Goal: Task Accomplishment & Management: Complete application form

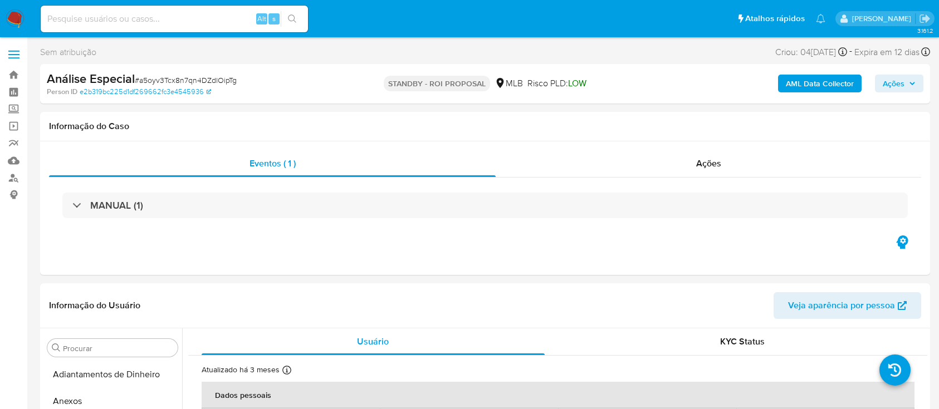
select select "10"
click at [130, 13] on input at bounding box center [174, 19] width 267 height 14
paste input "U1aOtkt6m8uOefUVQb25K1m7"
click at [304, 19] on input "U1aOtkt6m8uOefUVQb25K1m7" at bounding box center [174, 19] width 267 height 14
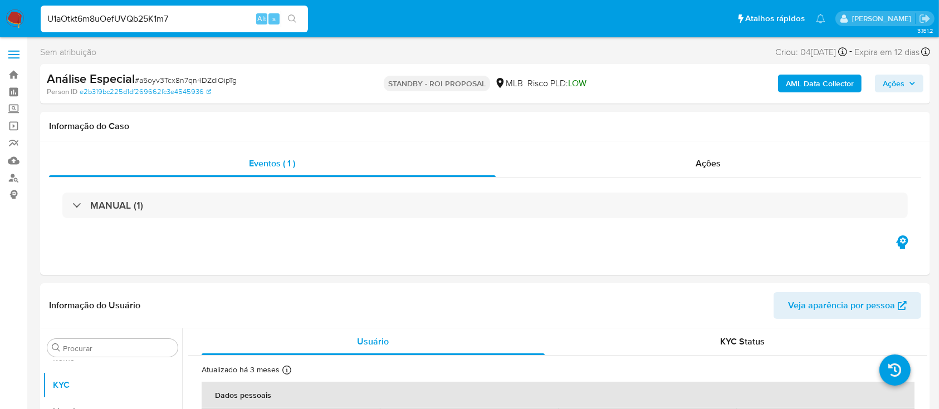
type input "U1aOtkt6m8uOefUVQb25K1m7"
click at [294, 18] on icon "search-icon" at bounding box center [292, 18] width 9 height 9
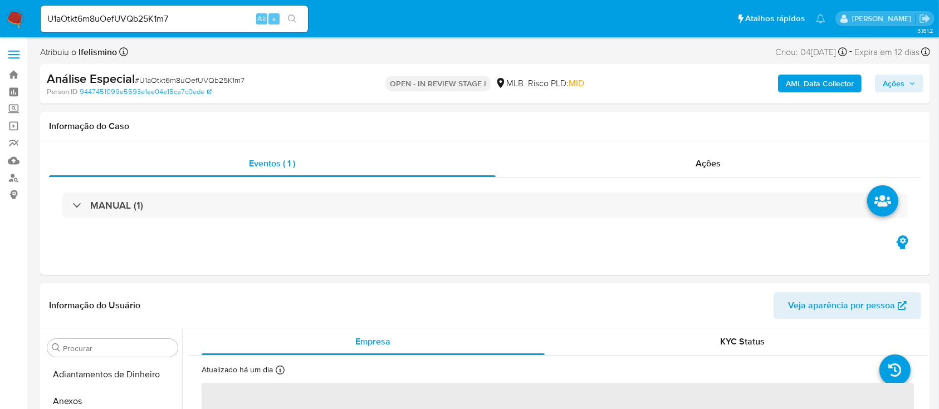
select select "10"
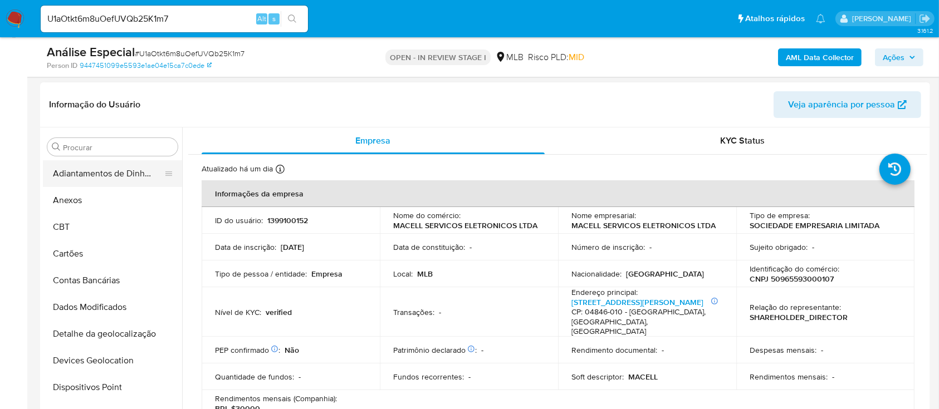
scroll to position [148, 0]
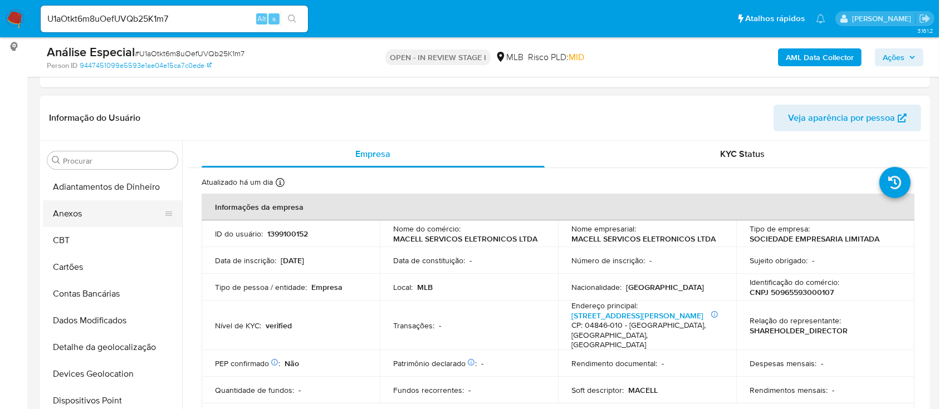
click at [114, 218] on button "Anexos" at bounding box center [108, 213] width 130 height 27
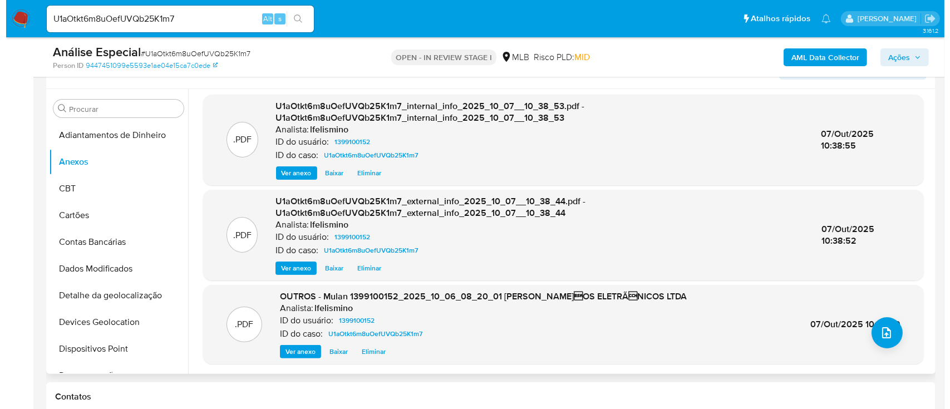
scroll to position [223, 0]
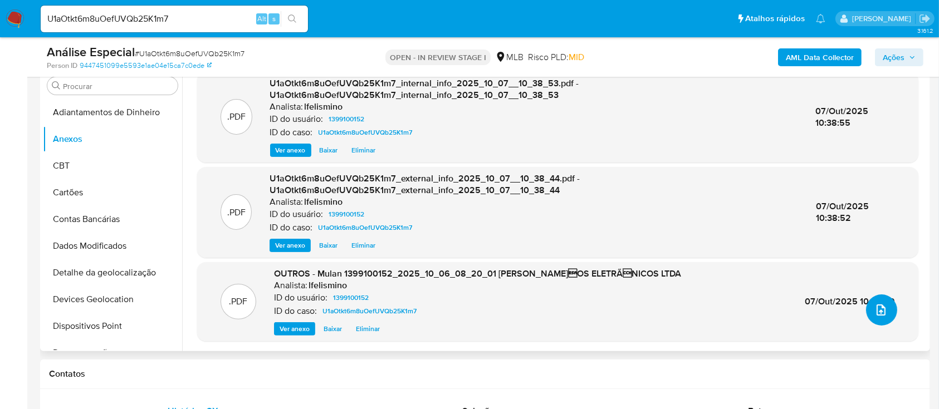
click at [874, 312] on icon "upload-file" at bounding box center [880, 309] width 13 height 13
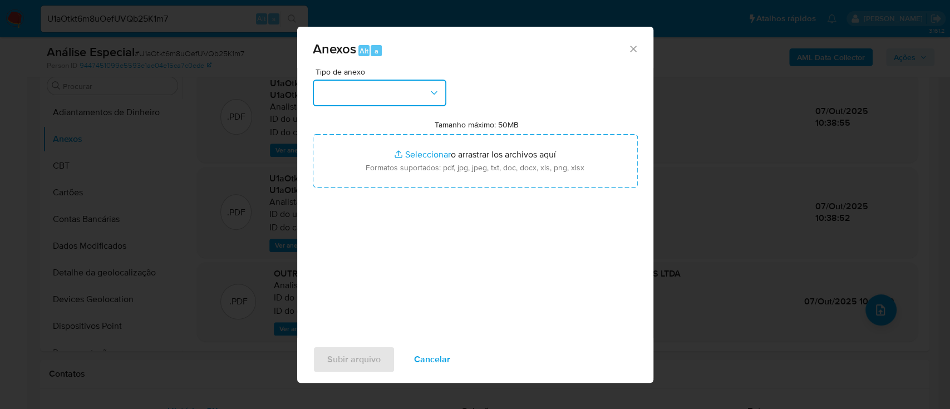
click at [355, 92] on button "button" at bounding box center [380, 93] width 134 height 27
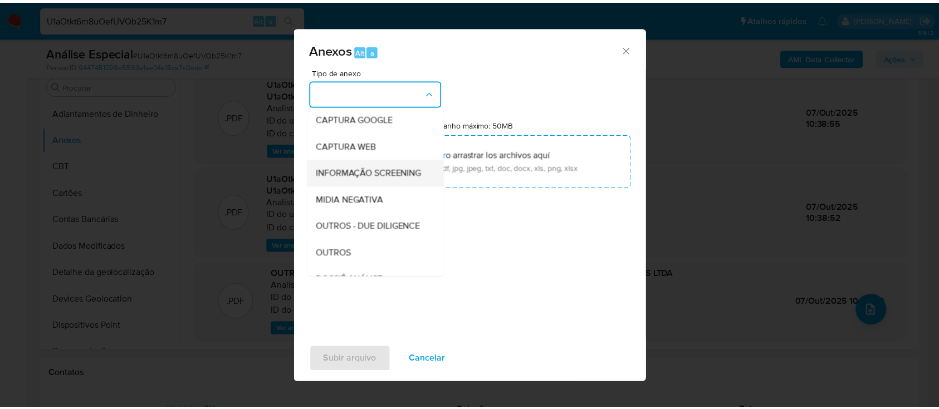
scroll to position [148, 0]
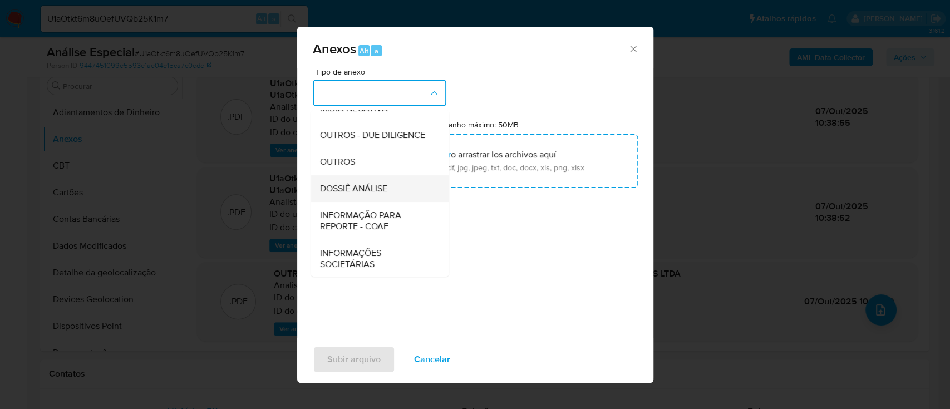
click at [348, 201] on div "DOSSIÊ ANÁLISE" at bounding box center [377, 188] width 114 height 27
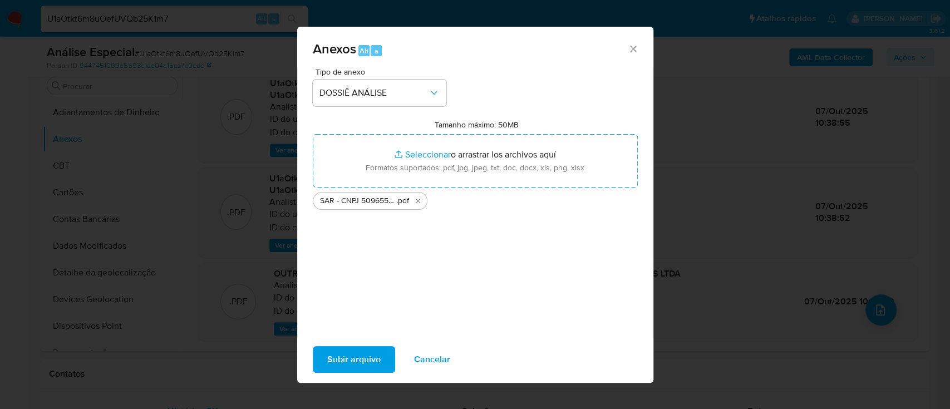
click at [355, 357] on span "Subir arquivo" at bounding box center [353, 359] width 53 height 24
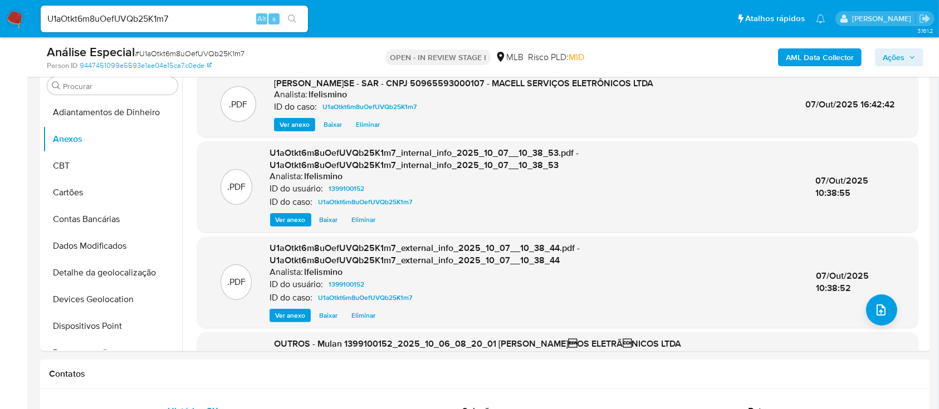
click at [887, 57] on span "Ações" at bounding box center [893, 57] width 22 height 18
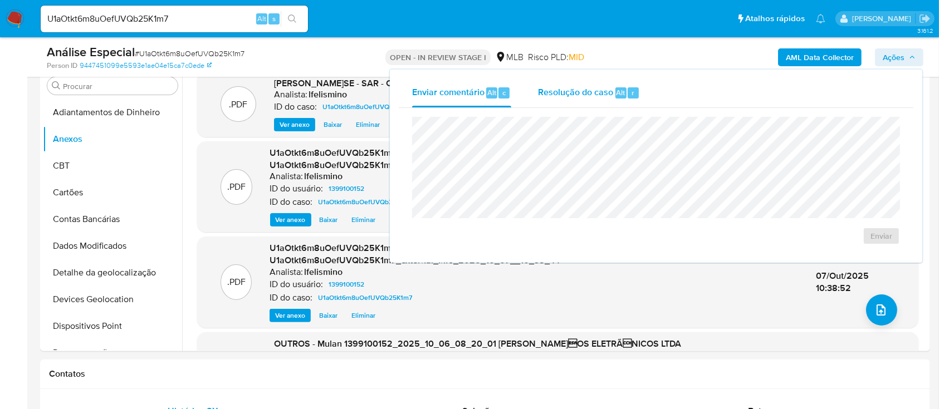
click at [601, 92] on span "Resolução do caso" at bounding box center [575, 92] width 75 height 13
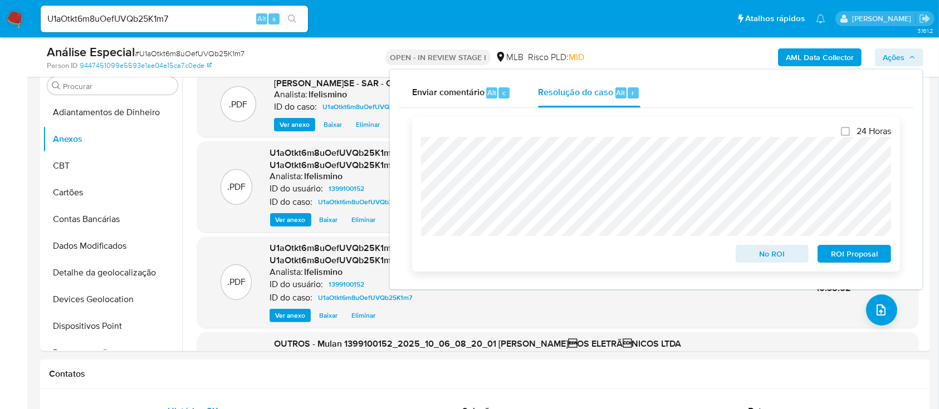
click at [841, 257] on span "ROI Proposal" at bounding box center [854, 254] width 58 height 16
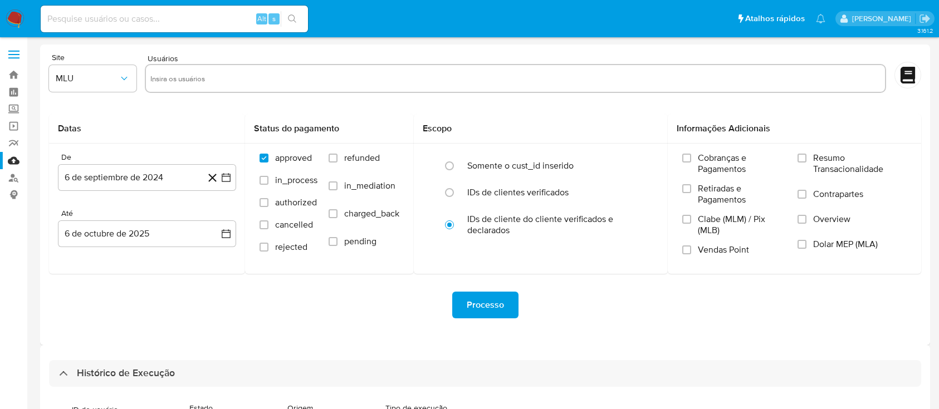
select select "50"
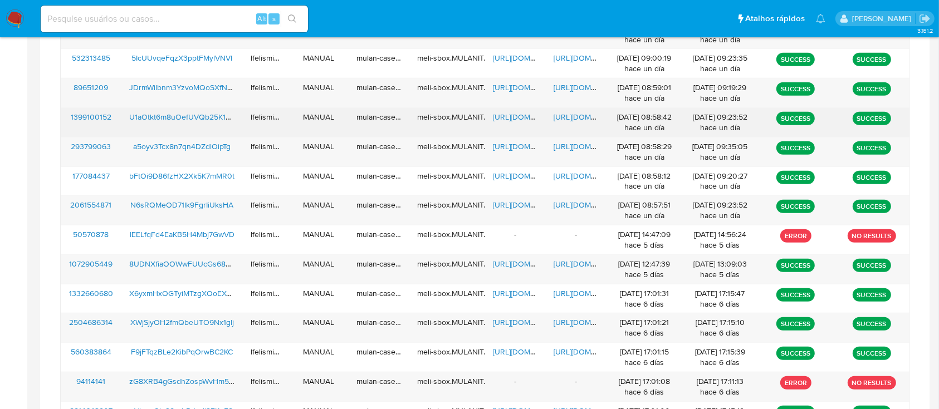
click at [583, 117] on span "https://docs.google.com/document/d/1MvOtcwR5QJGYdkSgN6DIweaqVgx8VudPMKjZzPPlUk4…" at bounding box center [591, 116] width 77 height 11
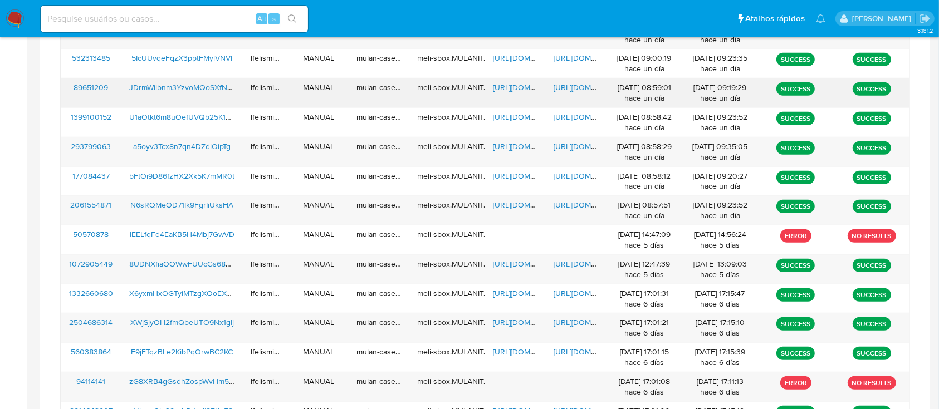
click at [565, 80] on div "https://docs.google.com/document/d/1w53Sy5agnkcNE3-vRLeaOh8FuEohsD1-rF1eHpHycDs…" at bounding box center [576, 92] width 61 height 29
click at [566, 87] on span "https://docs.google.com/document/d/1w53Sy5agnkcNE3-vRLeaOh8FuEohsD1-rF1eHpHycDs…" at bounding box center [591, 87] width 77 height 11
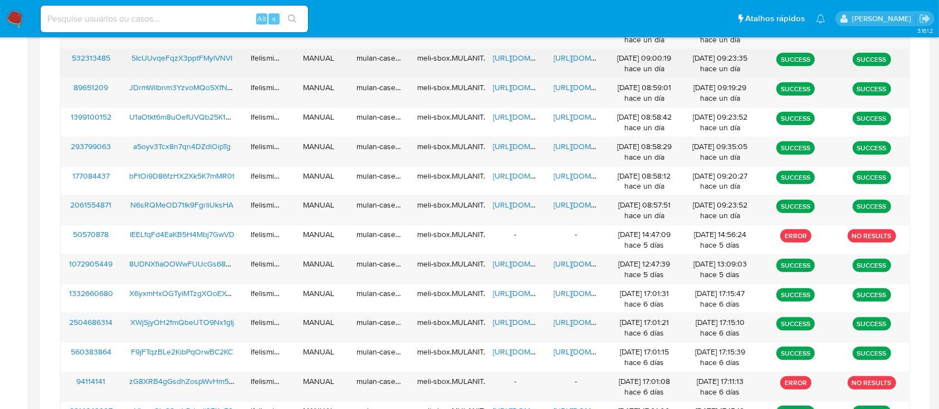
click at [574, 56] on span "https://docs.google.com/document/d/1T72CsH-jv4Fcyco7mpiWznVOq46i_83EugSlv6PPaZA…" at bounding box center [591, 57] width 77 height 11
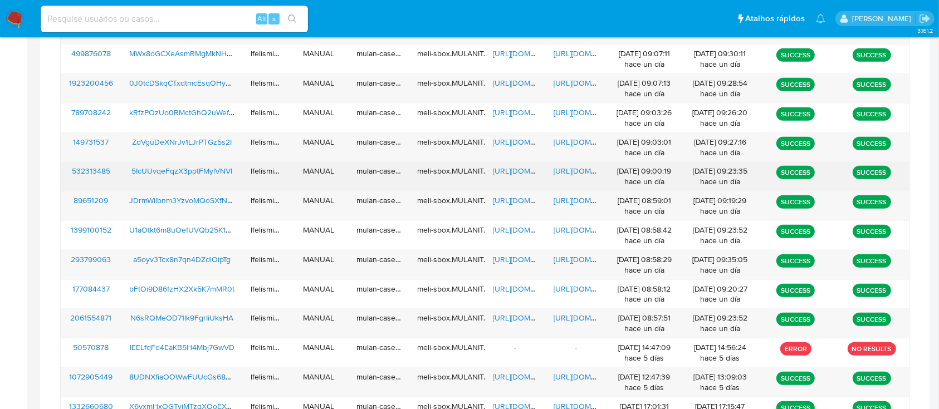
scroll to position [481, 0]
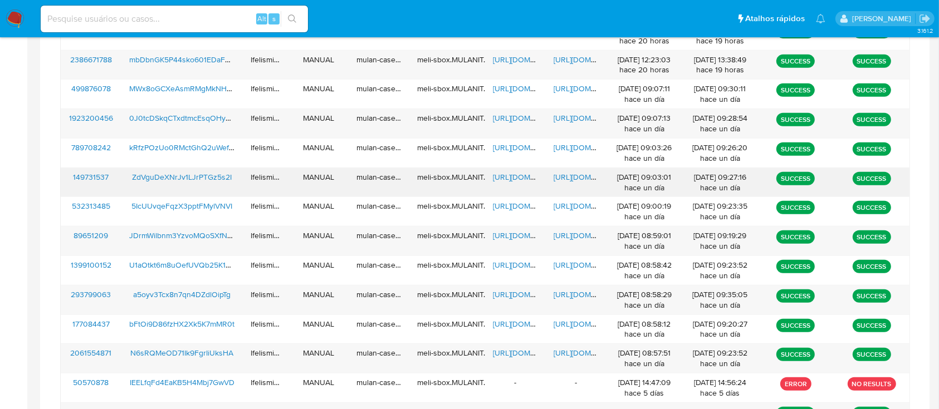
click at [573, 176] on span "https://docs.google.com/document/d/1hrcvk21BSwJzRY7iZp1Z2XwQUUneBbDs9UK21GBnw28…" at bounding box center [591, 176] width 77 height 11
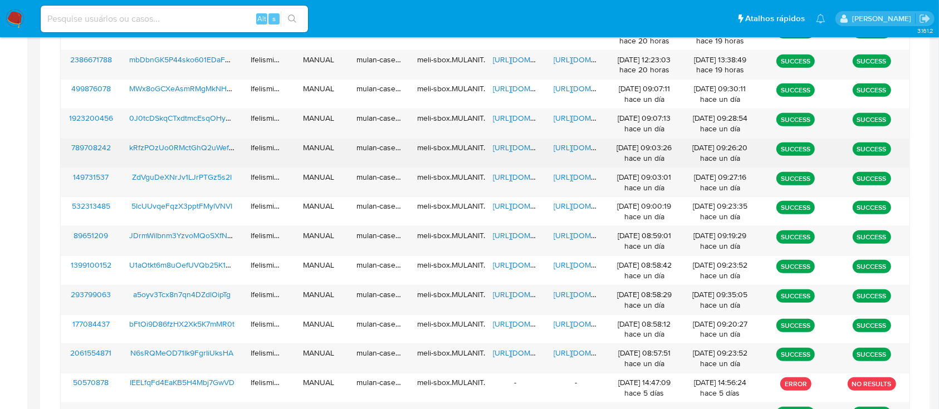
click at [562, 148] on span "https://docs.google.com/document/d/1-R_gZdyYBiOi6Q65V-gmGCBUgb5XN6ZFqYhf893zL20…" at bounding box center [591, 147] width 77 height 11
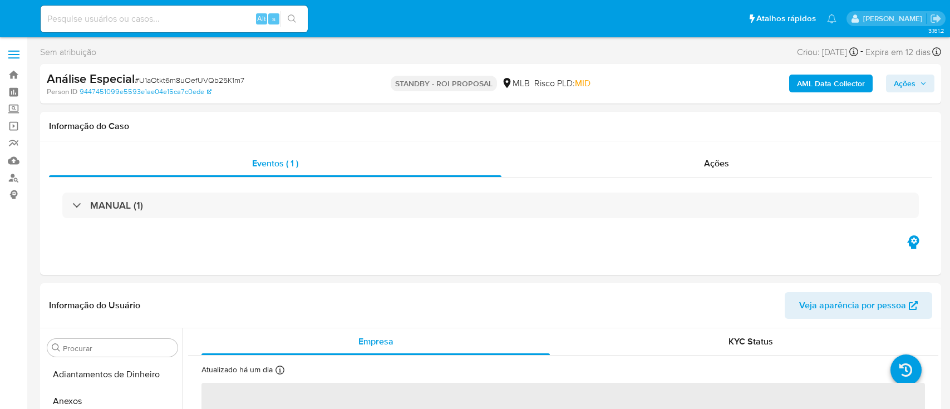
select select "10"
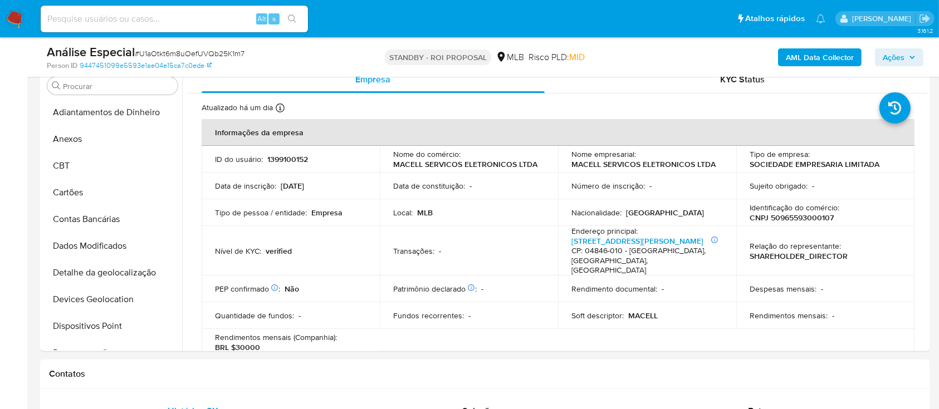
click at [215, 21] on input at bounding box center [174, 19] width 267 height 14
paste input "JDrmWilbnm3YzvoMQoSXfNY5"
type input "JDrmWilbnm3YzvoMQoSXfNY5"
click at [292, 12] on button "search-icon" at bounding box center [292, 19] width 23 height 16
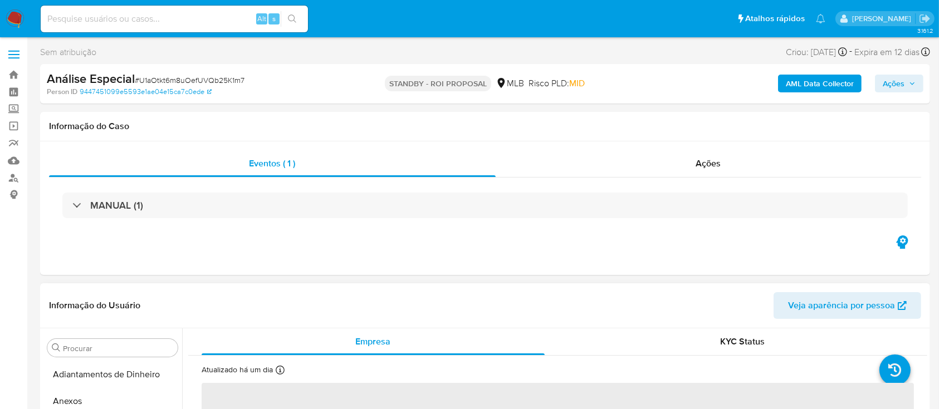
scroll to position [577, 0]
select select "10"
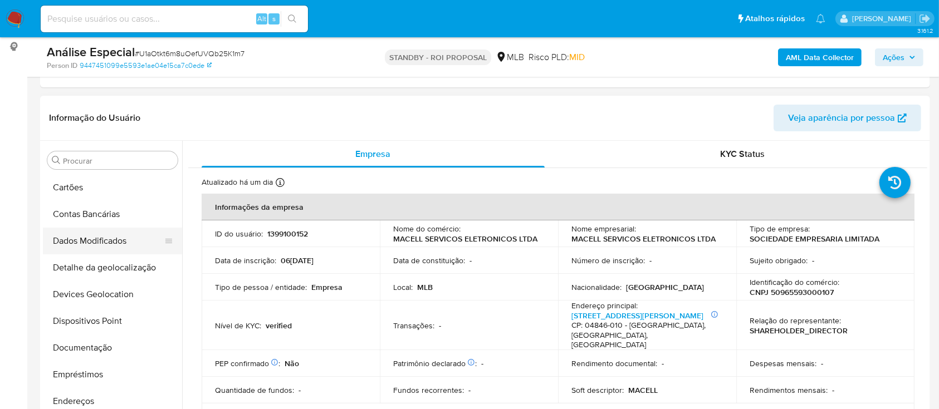
scroll to position [0, 0]
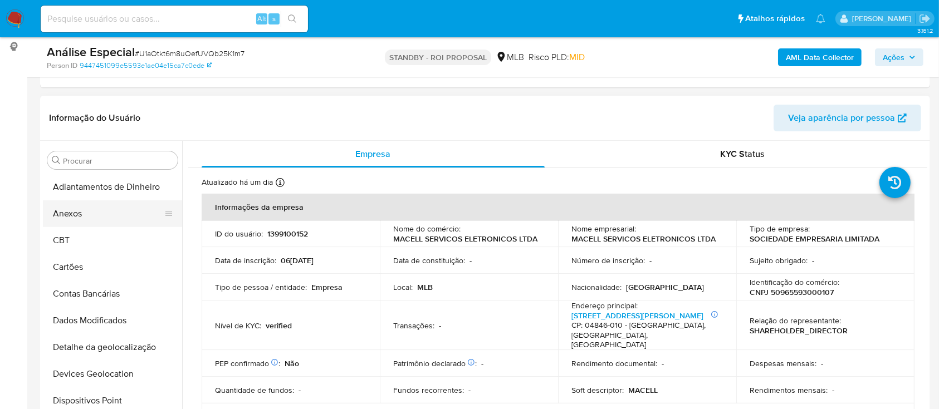
click at [102, 219] on button "Anexos" at bounding box center [108, 213] width 130 height 27
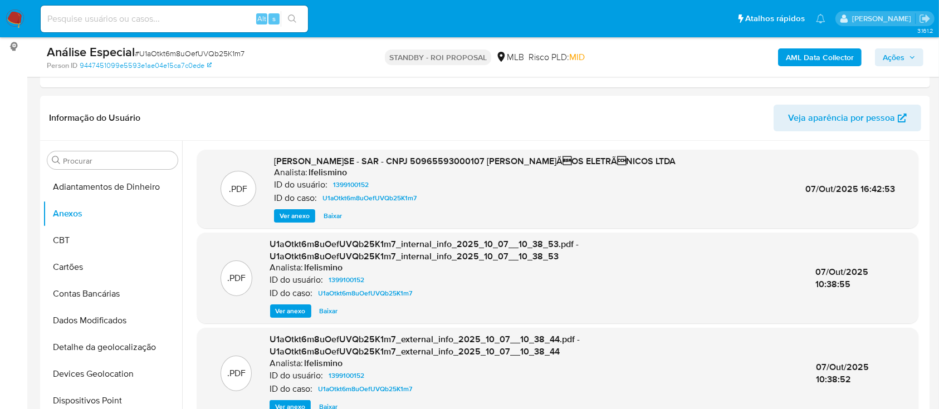
drag, startPoint x: 191, startPoint y: 10, endPoint x: 130, endPoint y: 21, distance: 62.7
paste input "JDrmWilbnm3YzvoMQoSXfNY5"
type input "JDrmWilbnm3YzvoMQoSXfNY5"
click at [296, 21] on icon "search-icon" at bounding box center [292, 18] width 9 height 9
click at [293, 15] on icon "search-icon" at bounding box center [292, 18] width 9 height 9
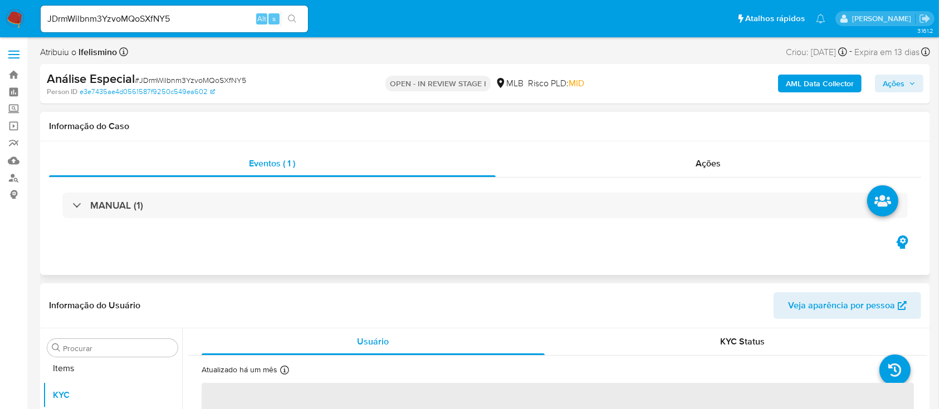
scroll to position [577, 0]
select select "10"
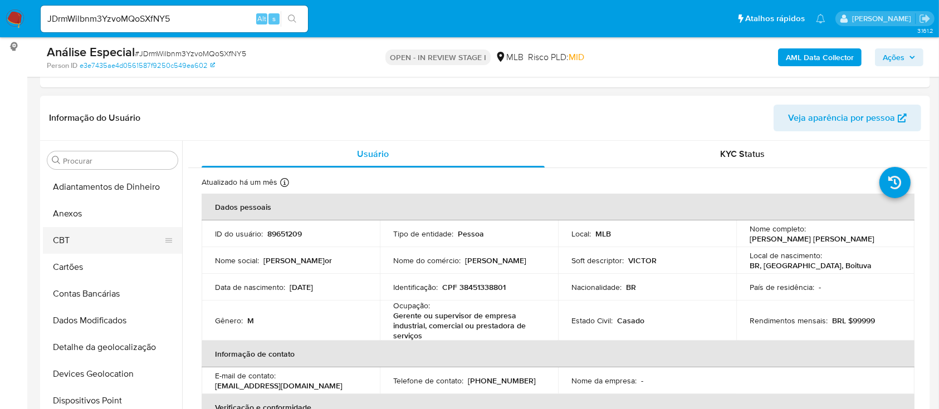
scroll to position [0, 0]
click at [134, 210] on button "Anexos" at bounding box center [108, 213] width 130 height 27
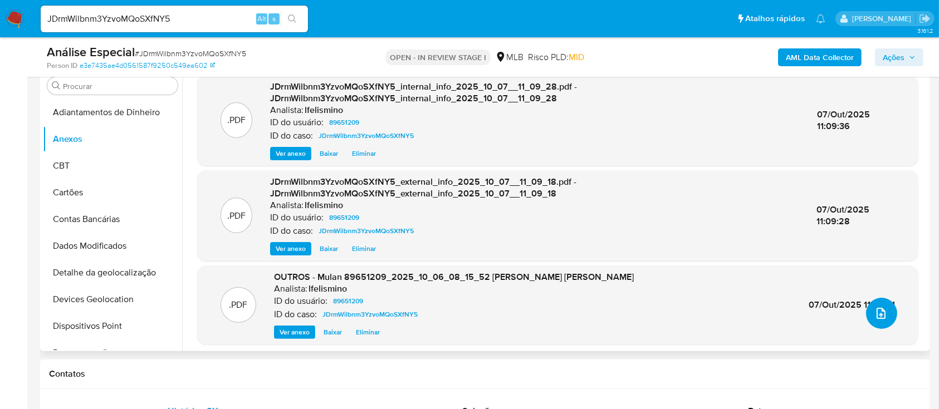
click at [885, 314] on button "upload-file" at bounding box center [881, 313] width 31 height 31
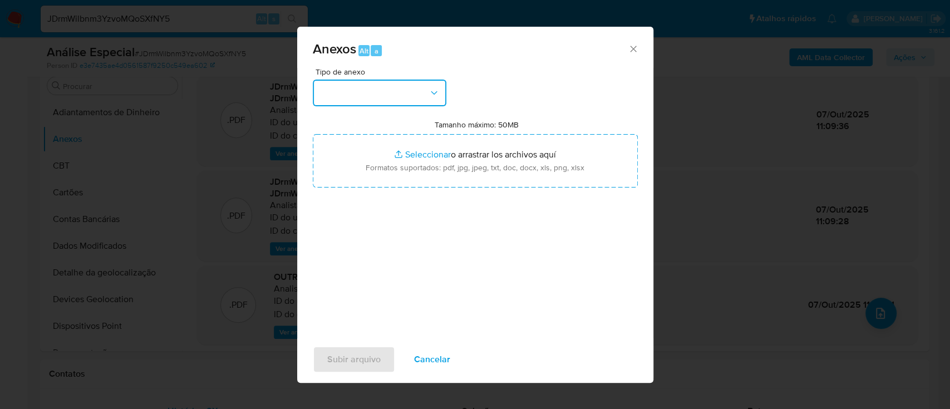
click at [420, 90] on button "button" at bounding box center [380, 93] width 134 height 27
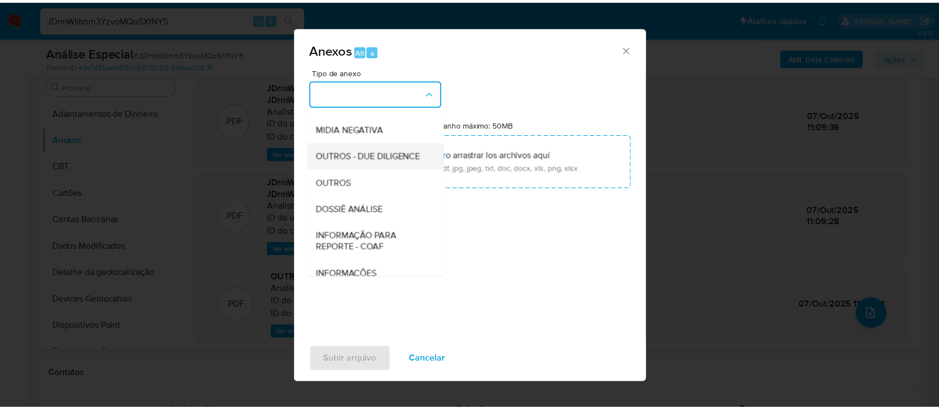
scroll to position [171, 0]
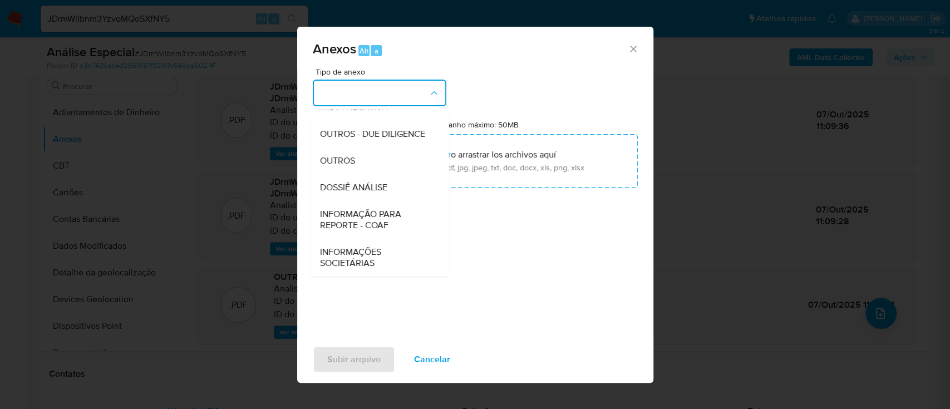
click at [385, 189] on span "DOSSIÊ ANÁLISE" at bounding box center [353, 187] width 67 height 11
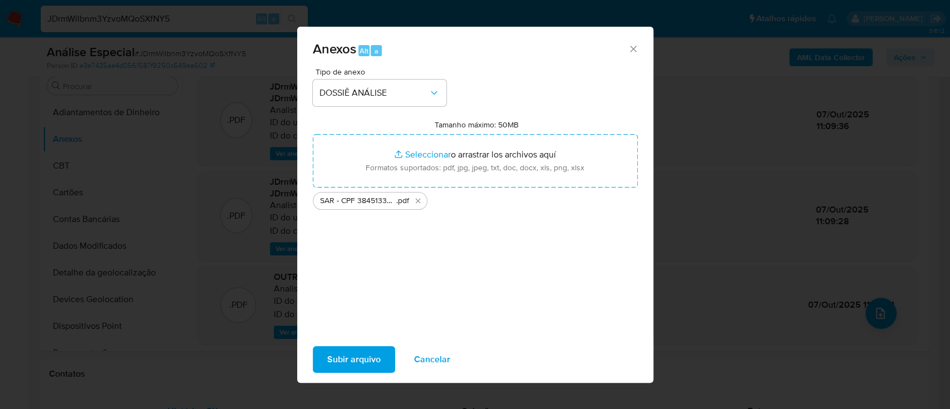
click at [353, 361] on span "Subir arquivo" at bounding box center [353, 359] width 53 height 24
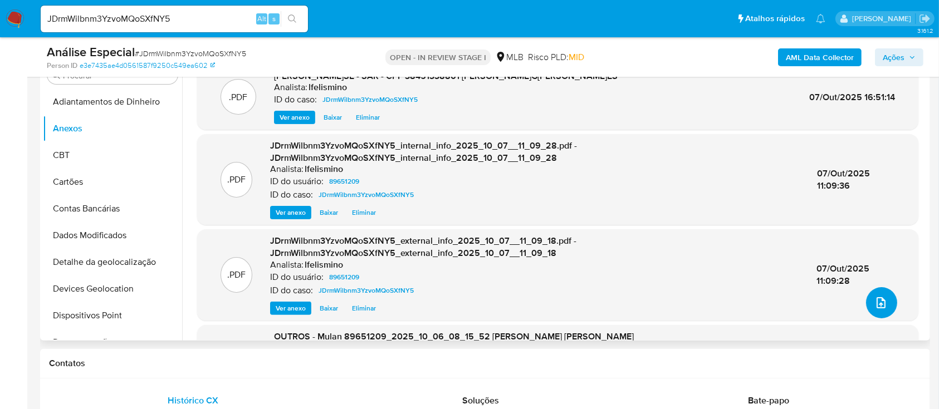
scroll to position [148, 0]
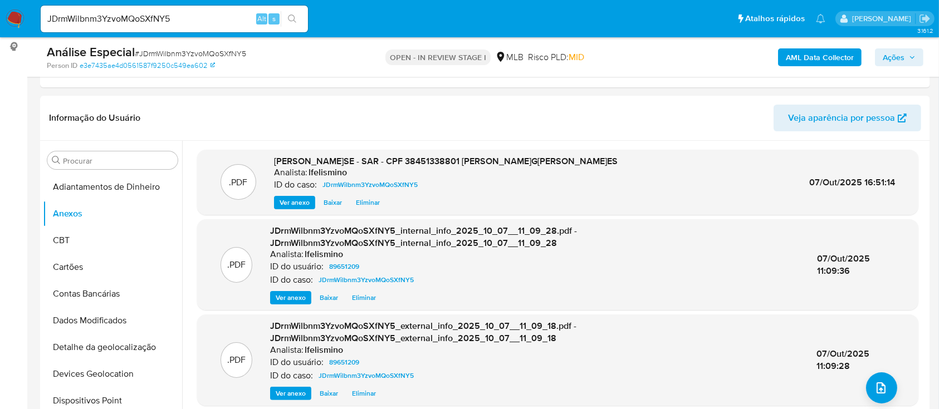
drag, startPoint x: 911, startPoint y: 56, endPoint x: 872, endPoint y: 61, distance: 38.8
click at [910, 56] on icon "button" at bounding box center [911, 57] width 7 height 7
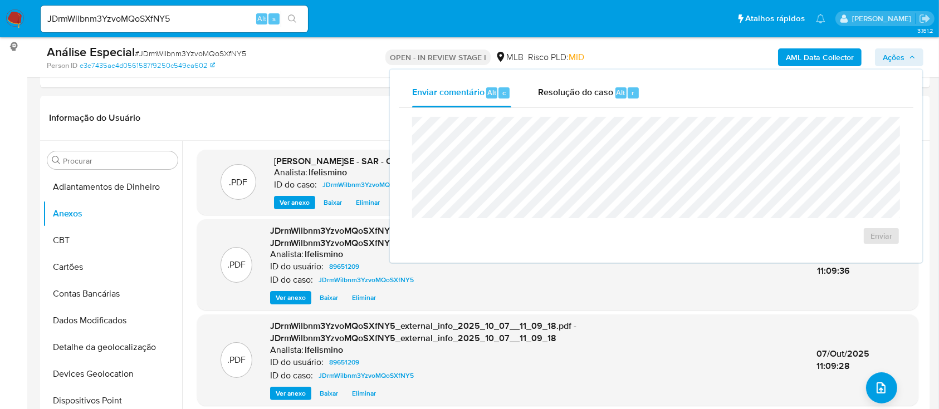
drag, startPoint x: 592, startPoint y: 91, endPoint x: 593, endPoint y: 114, distance: 22.3
click at [592, 93] on span "Resolução do caso" at bounding box center [575, 92] width 75 height 13
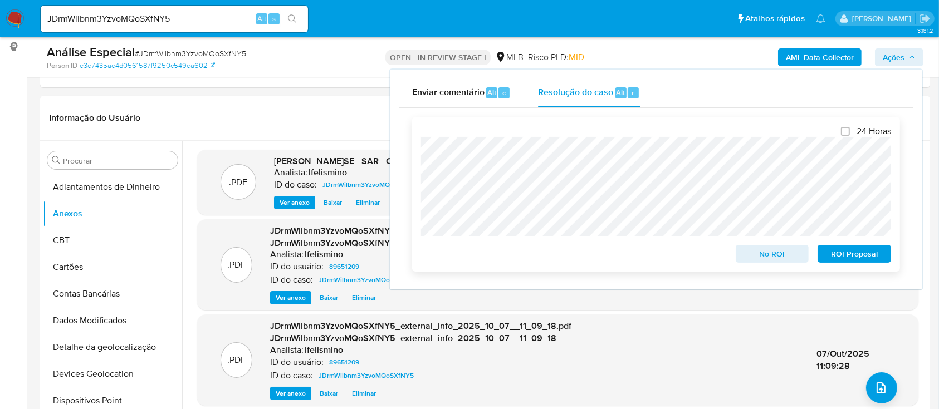
click at [835, 261] on span "ROI Proposal" at bounding box center [854, 254] width 58 height 16
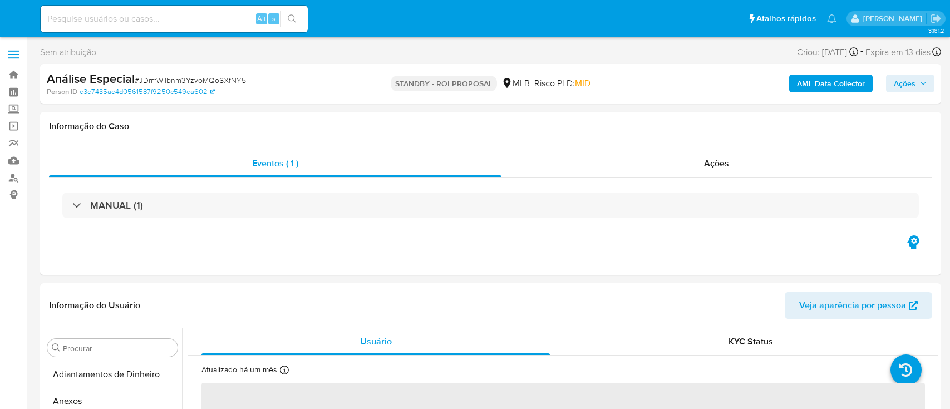
select select "10"
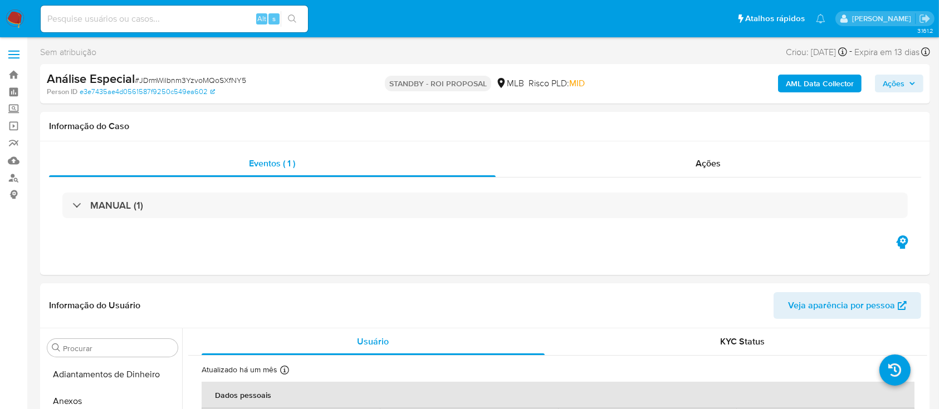
scroll to position [577, 0]
paste input "5IcUUvqeFqzX3pptFMylVNVI"
click at [305, 19] on input "5IcUUvqeFqzX3pptFMylVNVI" at bounding box center [174, 19] width 267 height 14
type input "5IcUUvqeFqzX3pptFMylVNVI"
click at [290, 18] on icon "search-icon" at bounding box center [292, 18] width 9 height 9
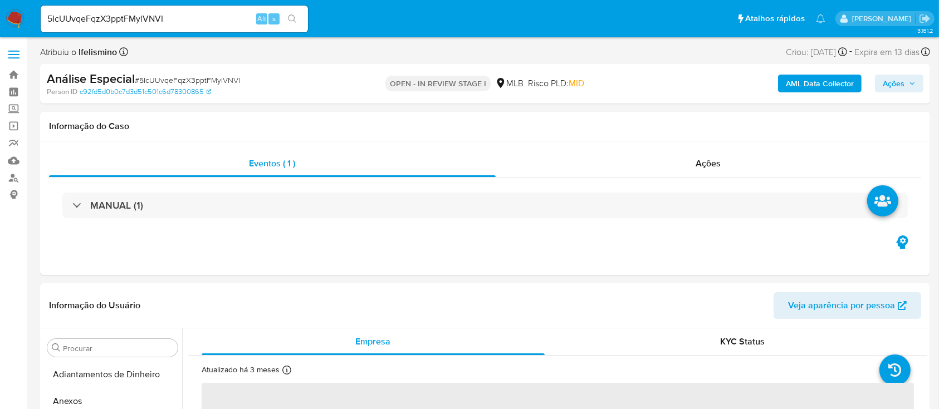
select select "10"
drag, startPoint x: 76, startPoint y: 394, endPoint x: 173, endPoint y: 312, distance: 127.2
click at [76, 395] on button "Anexos" at bounding box center [112, 401] width 139 height 27
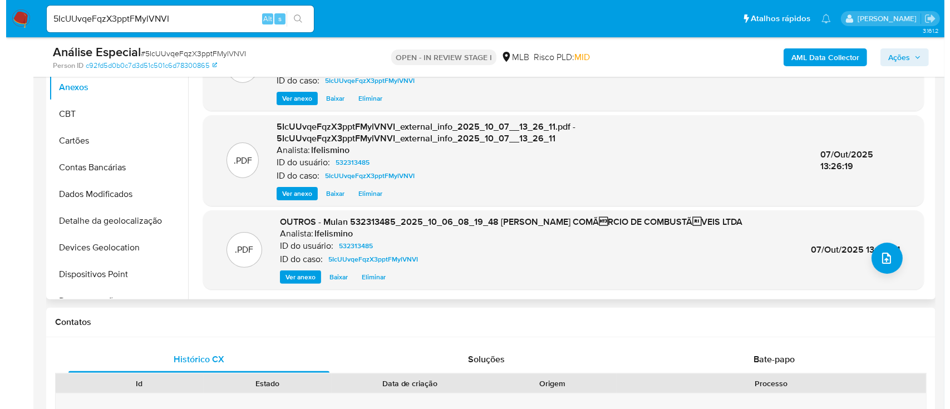
scroll to position [297, 0]
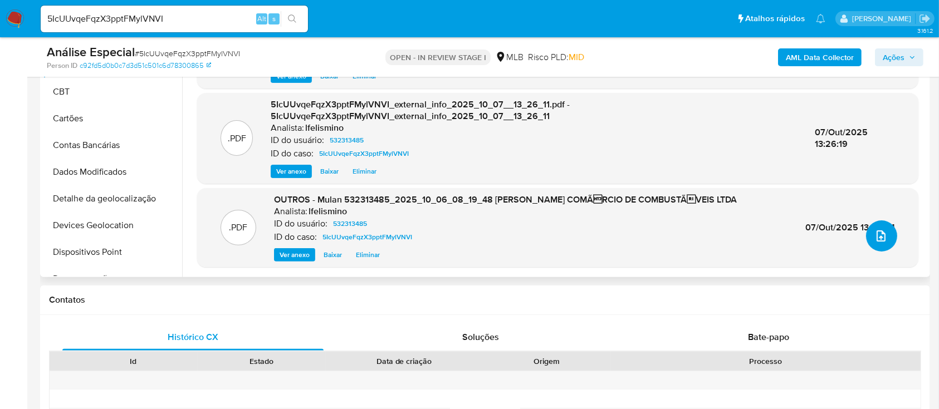
click at [877, 240] on icon "upload-file" at bounding box center [880, 235] width 13 height 13
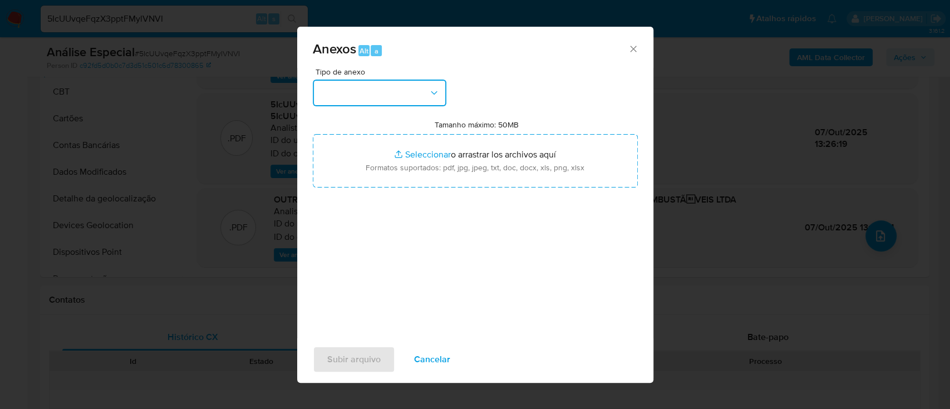
click at [386, 96] on button "button" at bounding box center [380, 93] width 134 height 27
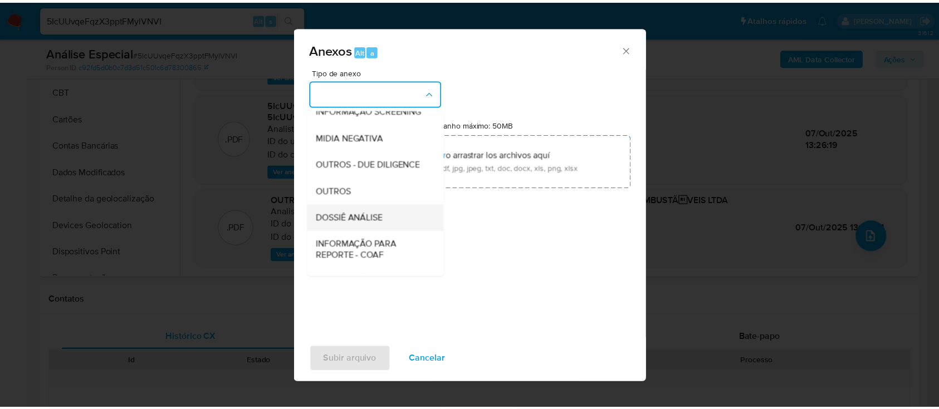
scroll to position [171, 0]
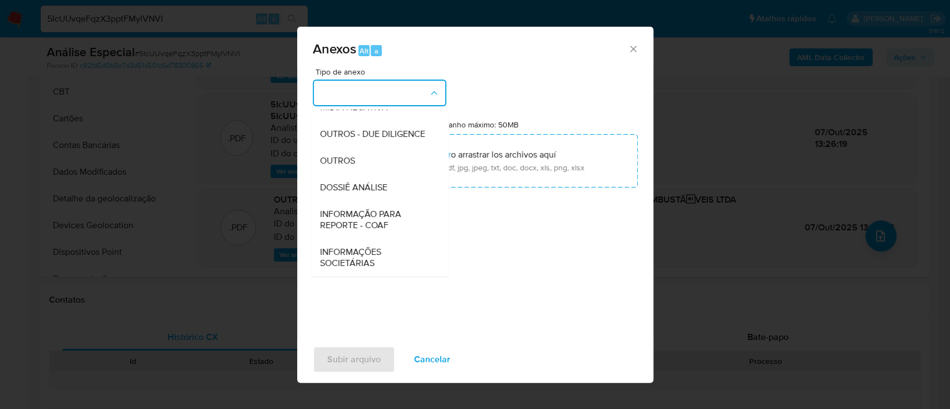
drag, startPoint x: 370, startPoint y: 188, endPoint x: 797, endPoint y: 74, distance: 442.5
click at [371, 188] on span "DOSSIÊ ANÁLISE" at bounding box center [353, 187] width 67 height 11
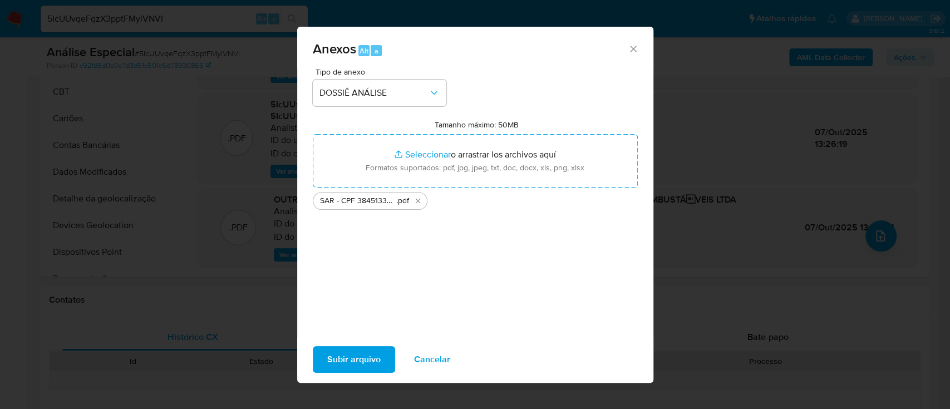
click at [417, 202] on icon "Eliminar SAR - CPF 38451338801 - VICTOR HUGO LAFFITTE MARQUES.pdf" at bounding box center [418, 200] width 9 height 9
click at [351, 350] on span "Subir arquivo" at bounding box center [353, 359] width 53 height 24
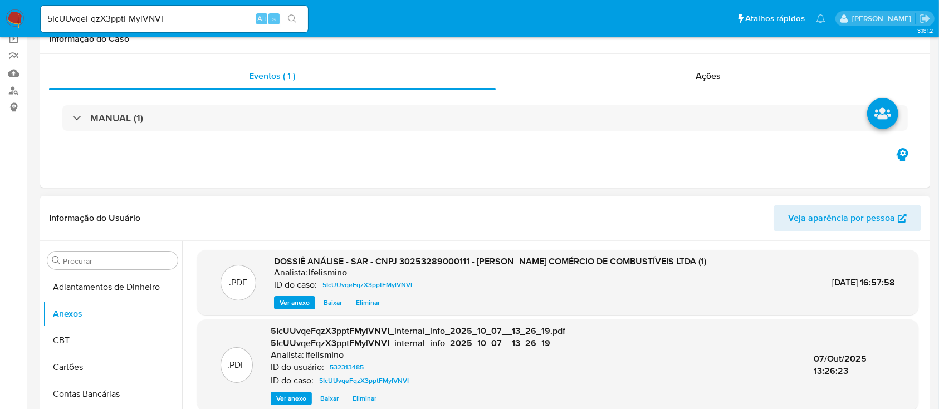
scroll to position [148, 0]
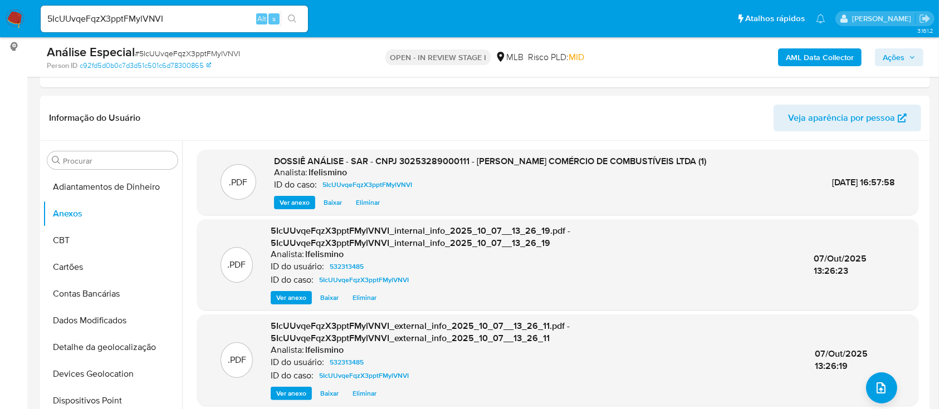
click at [901, 51] on span "Ações" at bounding box center [893, 57] width 22 height 18
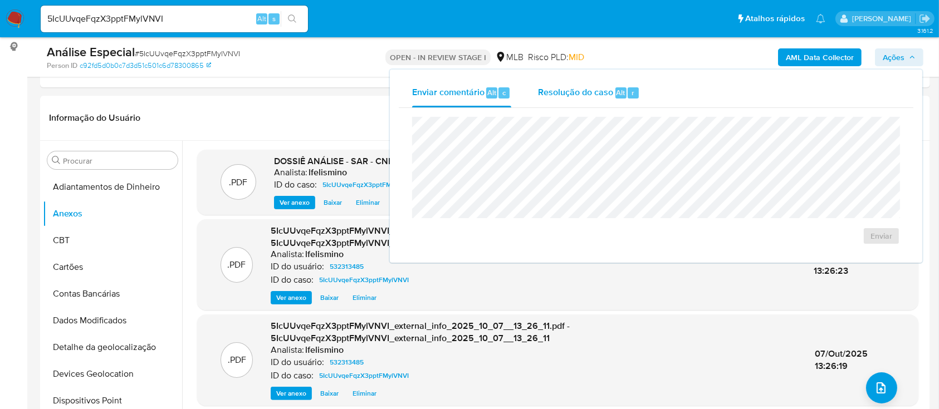
click at [570, 97] on span "Resolução do caso" at bounding box center [575, 92] width 75 height 13
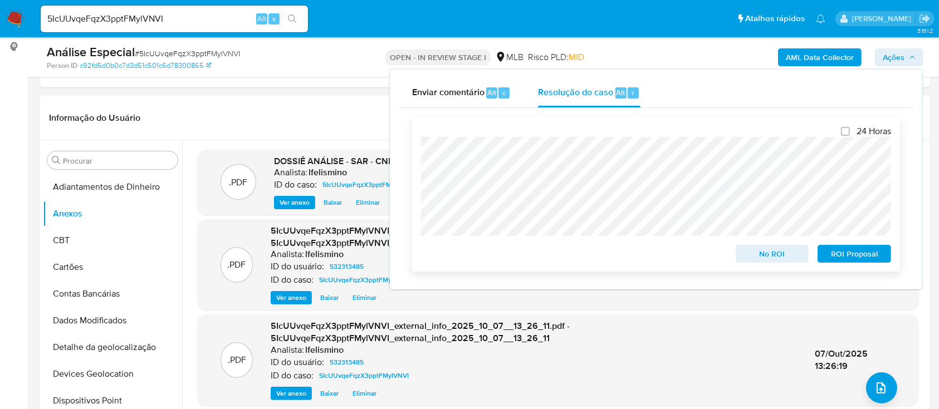
click at [851, 256] on span "ROI Proposal" at bounding box center [854, 254] width 58 height 16
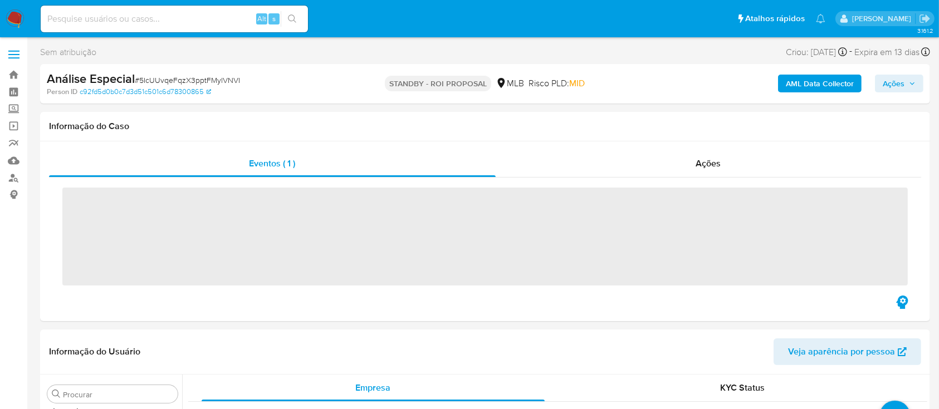
scroll to position [577, 0]
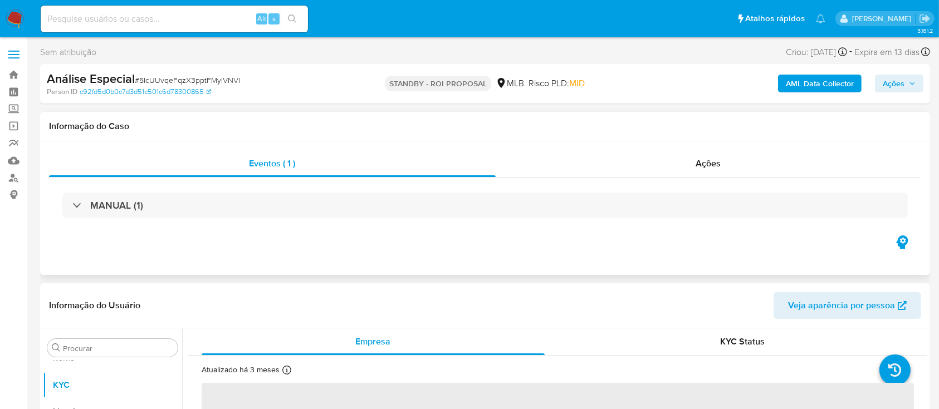
select select "10"
paste input "ZdVguDeXNrJv1LJrPTGz5s2I"
type input "ZdVguDeXNrJv1LJrPTGz5s2I"
click at [294, 10] on div "ZdVguDeXNrJv1LJrPTGz5s2I Alt s" at bounding box center [174, 19] width 267 height 27
click at [299, 13] on button "search-icon" at bounding box center [292, 19] width 23 height 16
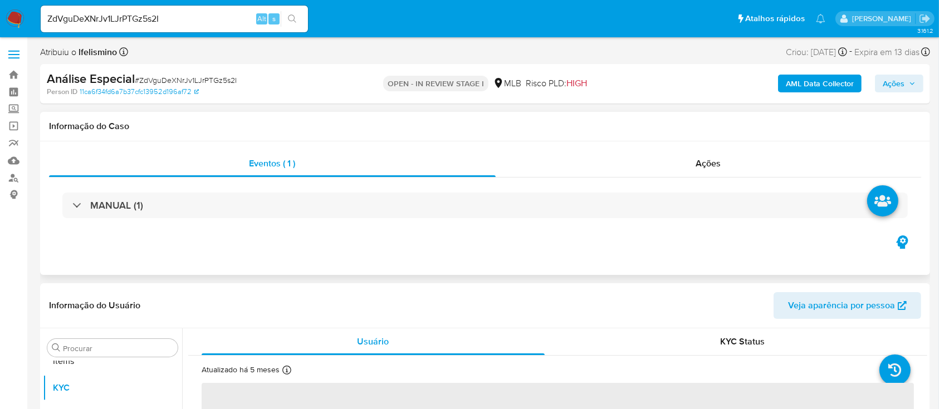
scroll to position [577, 0]
select select "10"
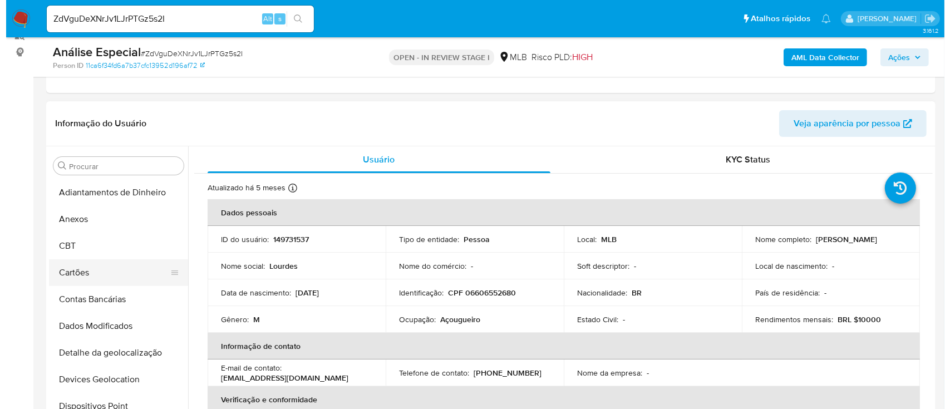
scroll to position [148, 0]
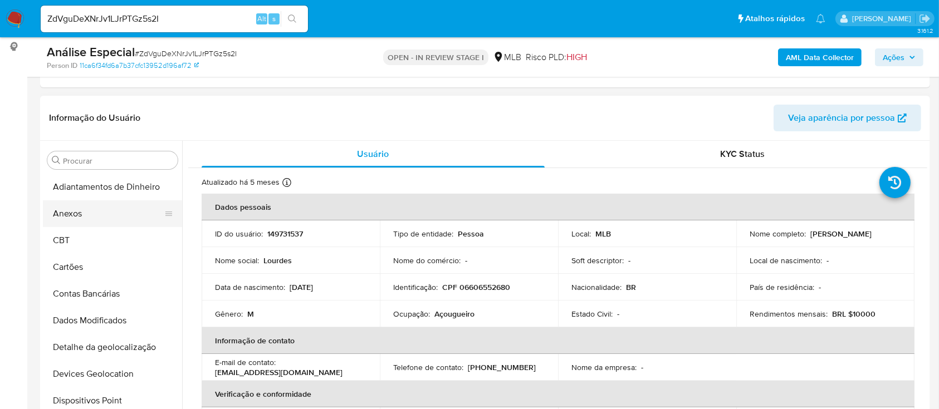
click at [119, 217] on button "Anexos" at bounding box center [108, 213] width 130 height 27
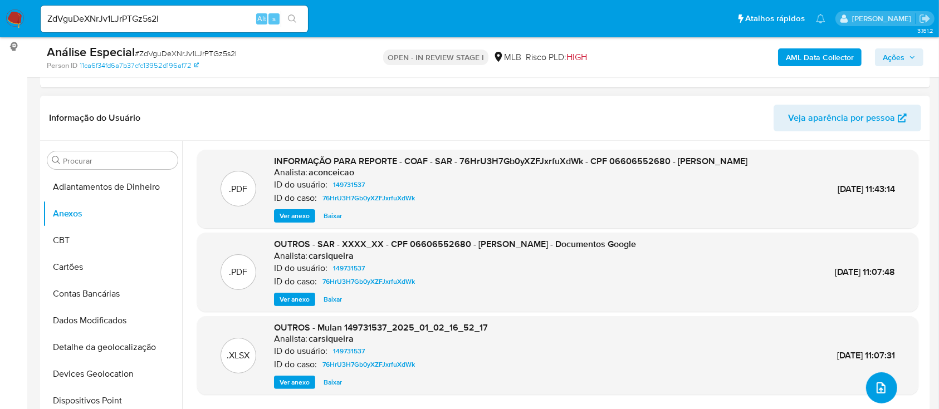
click at [877, 395] on button "upload-file" at bounding box center [881, 387] width 31 height 31
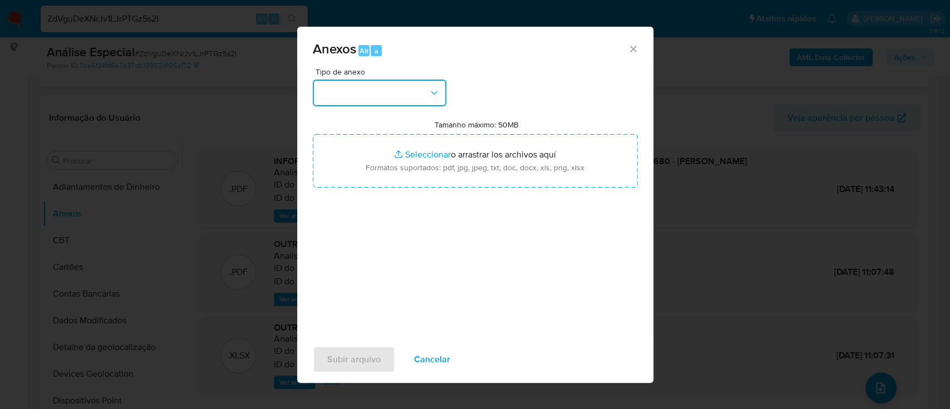
click at [389, 85] on button "button" at bounding box center [380, 93] width 134 height 27
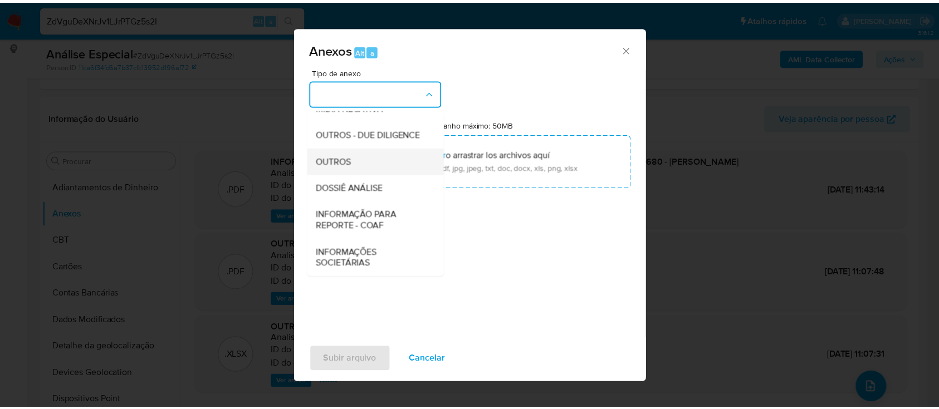
scroll to position [171, 0]
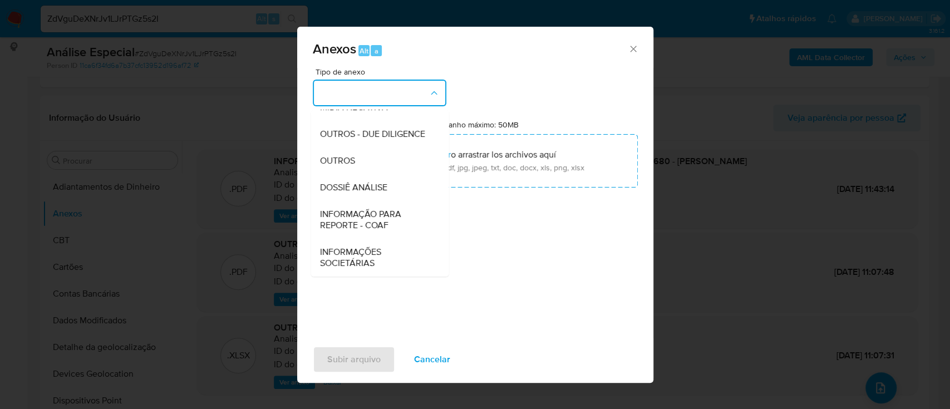
click at [382, 190] on span "DOSSIÊ ANÁLISE" at bounding box center [353, 187] width 67 height 11
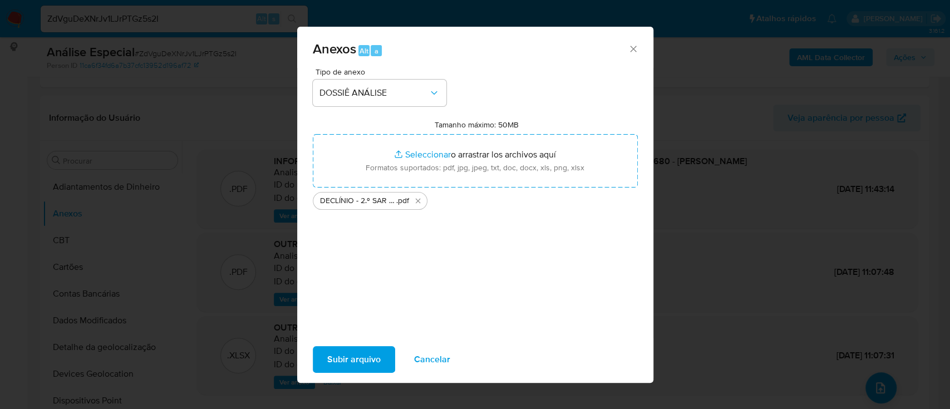
click at [360, 356] on span "Subir arquivo" at bounding box center [353, 359] width 53 height 24
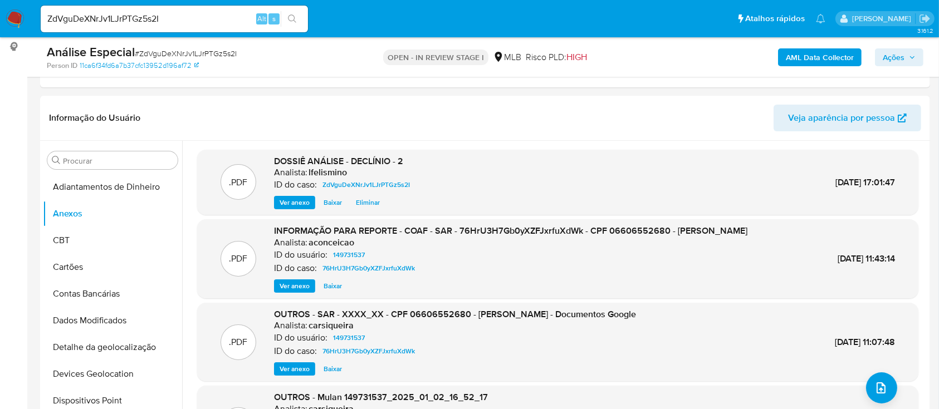
click at [890, 68] on div "AML Data Collector Ações" at bounding box center [778, 57] width 289 height 26
click at [892, 55] on span "Ações" at bounding box center [893, 57] width 22 height 18
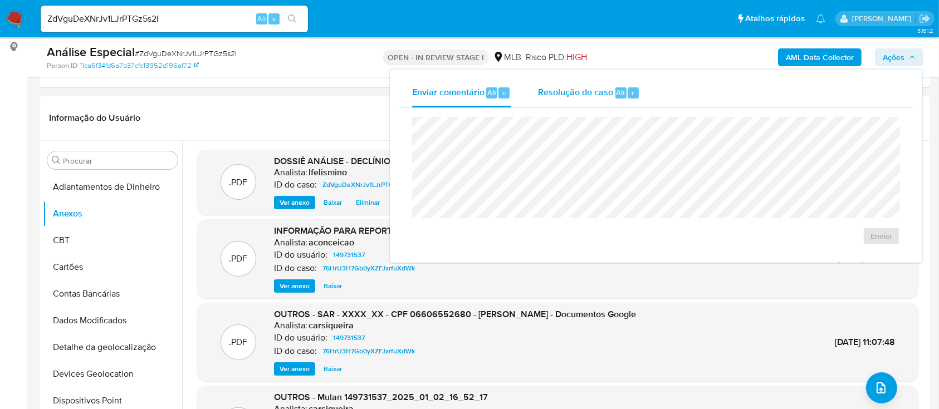
click at [611, 100] on div "Resolução do caso Alt r" at bounding box center [589, 92] width 102 height 29
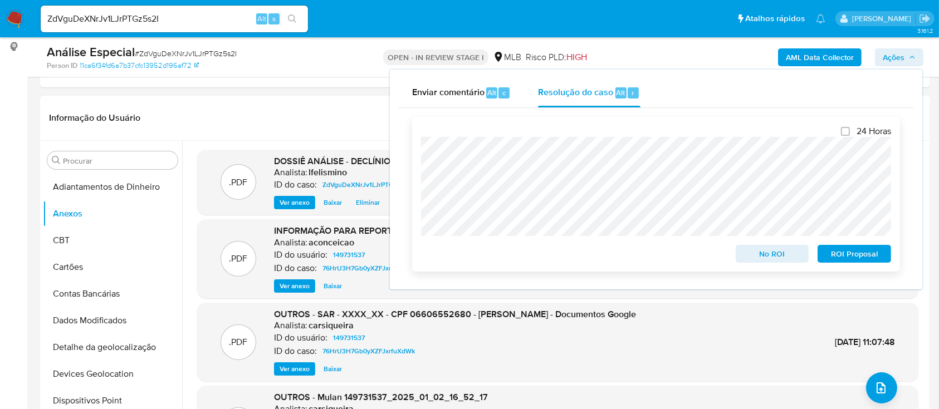
click at [765, 256] on span "No ROI" at bounding box center [772, 254] width 58 height 16
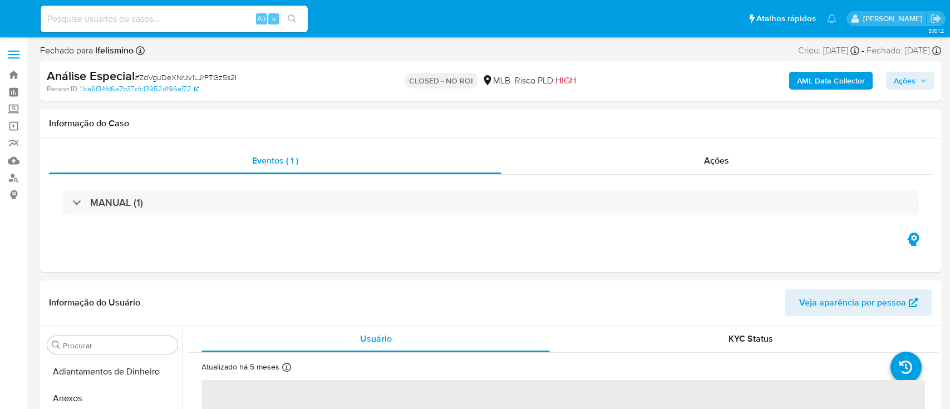
select select "10"
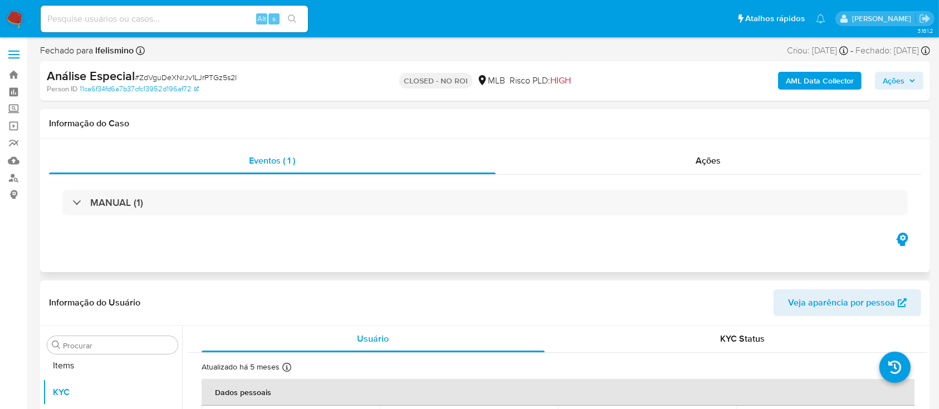
scroll to position [577, 0]
click at [189, 22] on input at bounding box center [174, 19] width 267 height 14
paste input "kRfzPOzUo0RMctGhQ2uWefu9"
type input "kRfzPOzUo0RMctGhQ2uWefu9"
click at [297, 22] on button "search-icon" at bounding box center [292, 19] width 23 height 16
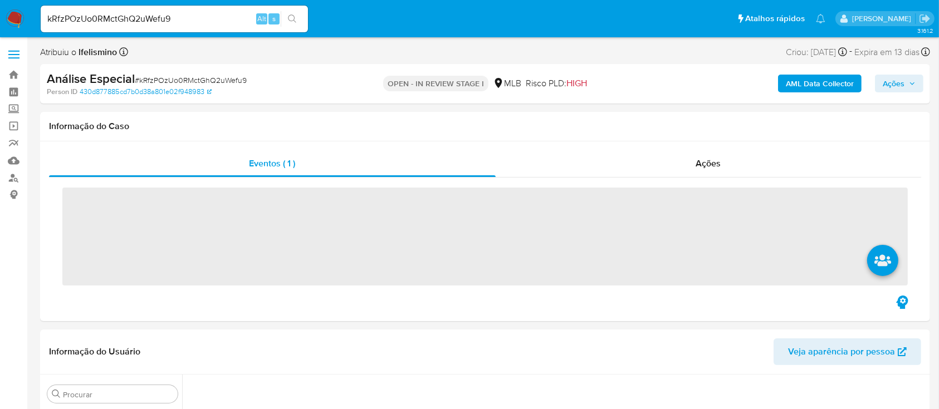
scroll to position [320, 0]
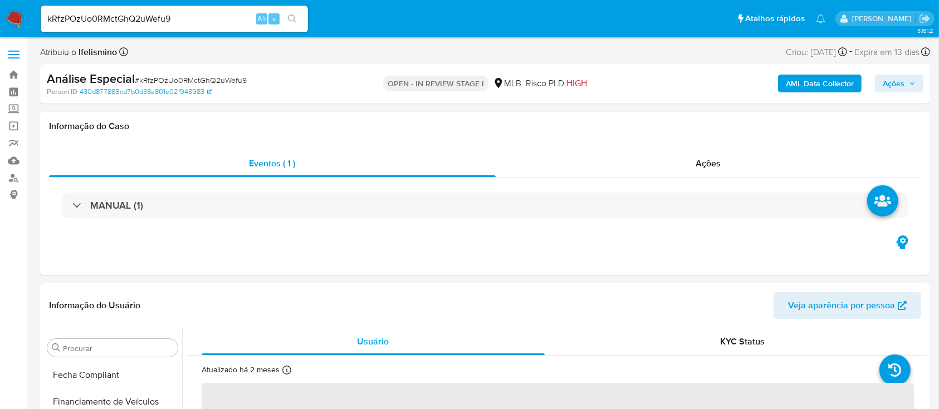
select select "10"
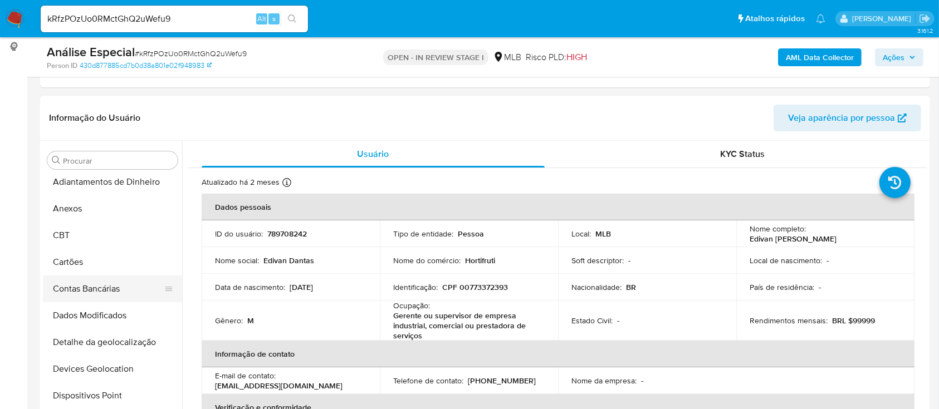
scroll to position [0, 0]
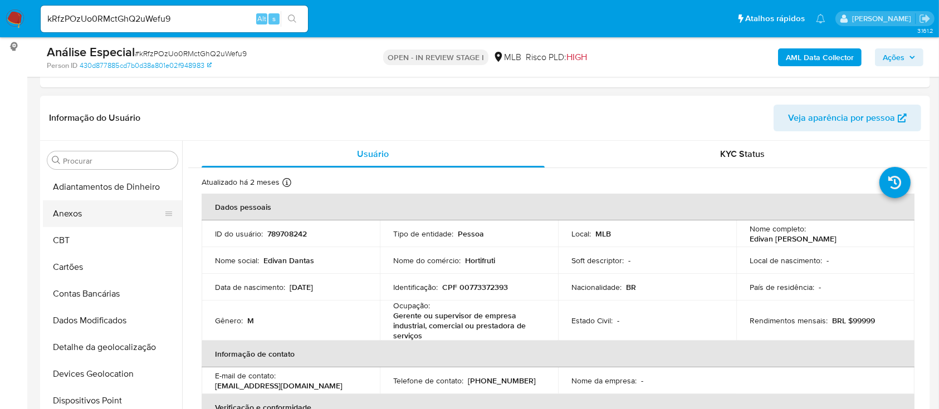
click at [99, 215] on button "Anexos" at bounding box center [108, 213] width 130 height 27
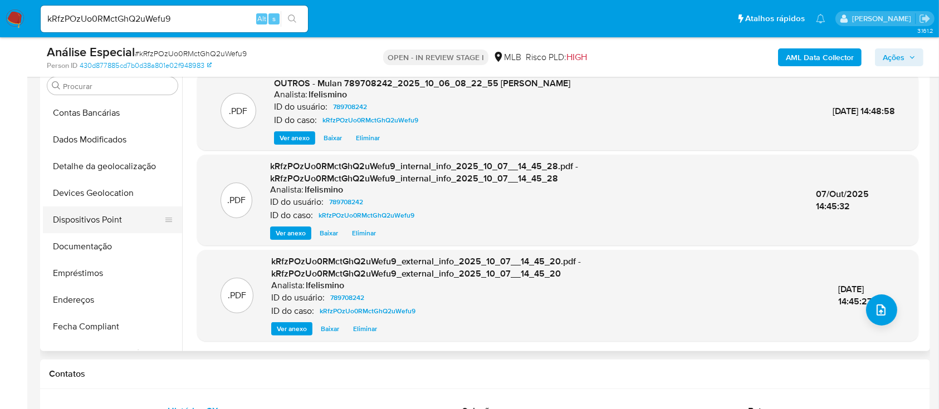
scroll to position [223, 0]
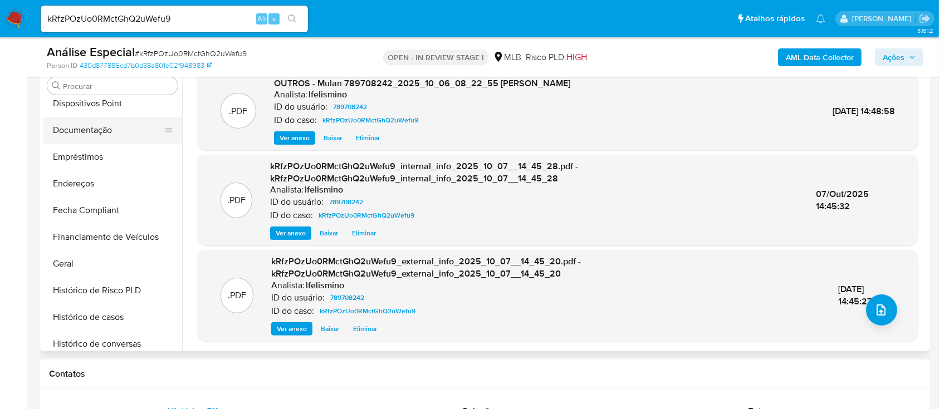
click at [123, 127] on button "Documentação" at bounding box center [108, 130] width 130 height 27
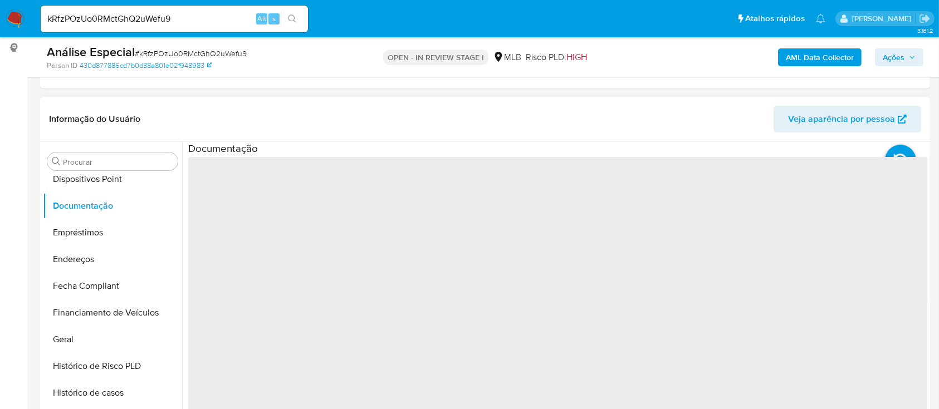
scroll to position [74, 0]
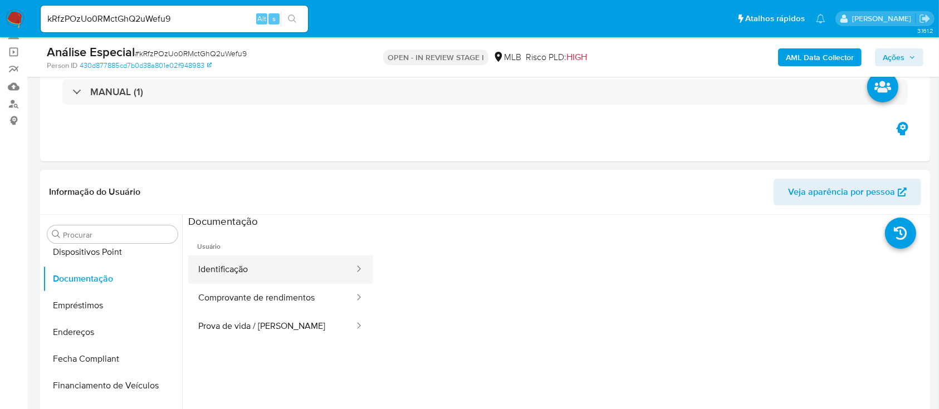
click at [269, 267] on button "Identificação" at bounding box center [271, 270] width 167 height 28
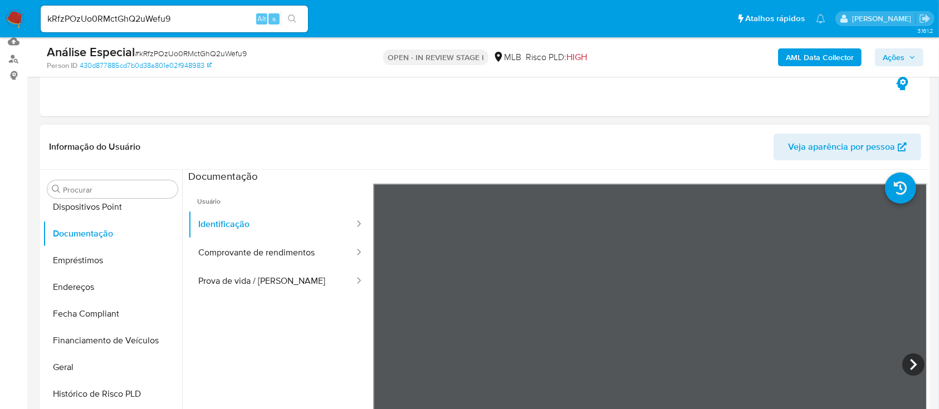
scroll to position [148, 0]
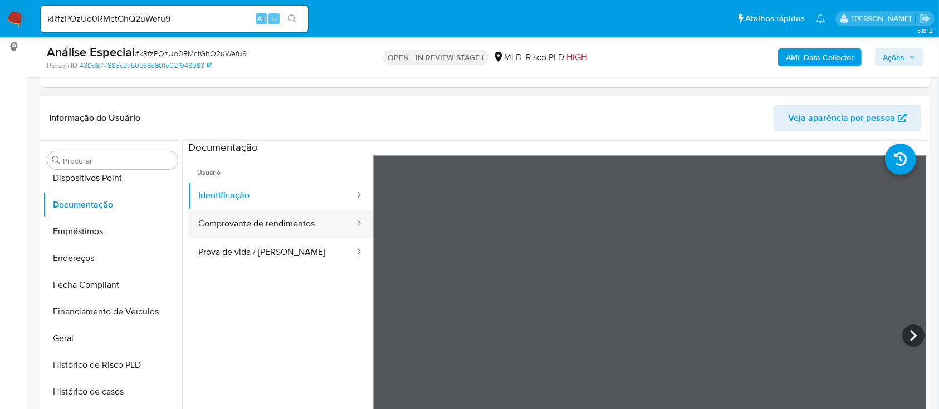
click at [290, 214] on button "Comprovante de rendimentos" at bounding box center [271, 224] width 167 height 28
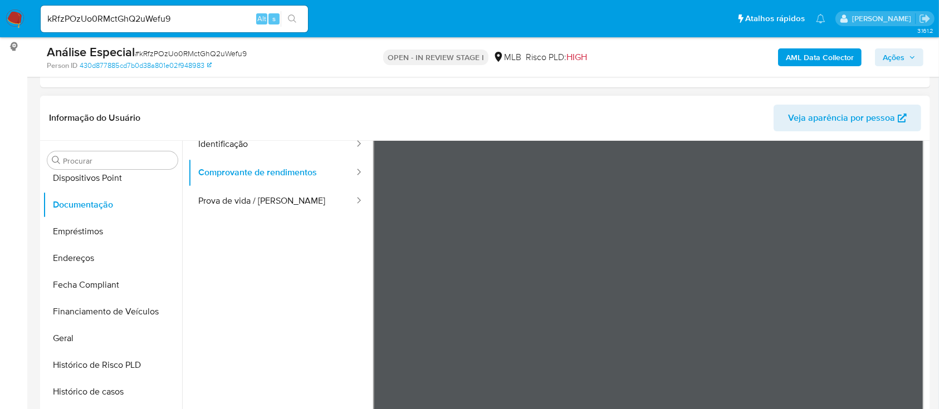
scroll to position [74, 0]
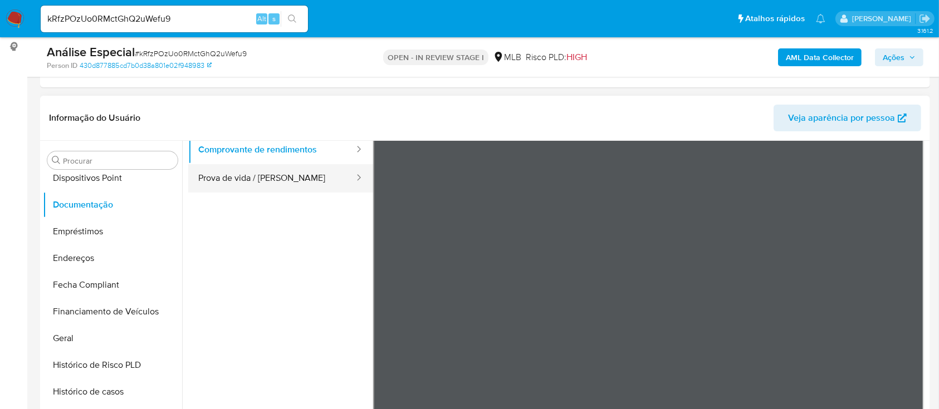
click at [231, 180] on button "Prova de vida / [PERSON_NAME]" at bounding box center [271, 178] width 167 height 28
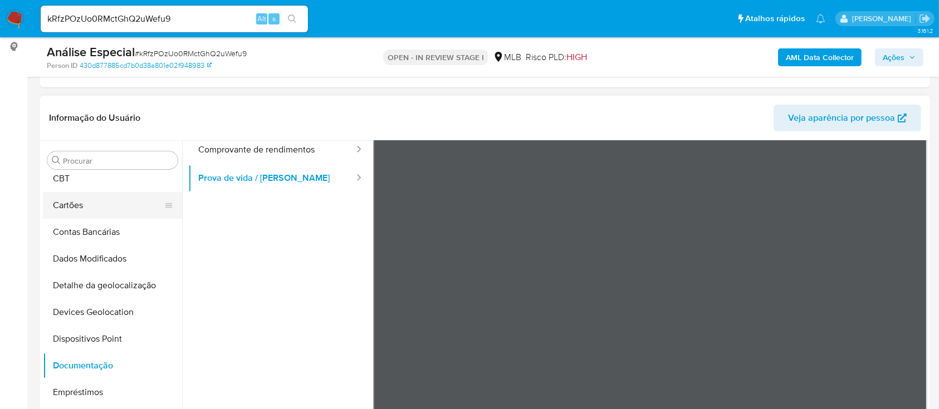
scroll to position [0, 0]
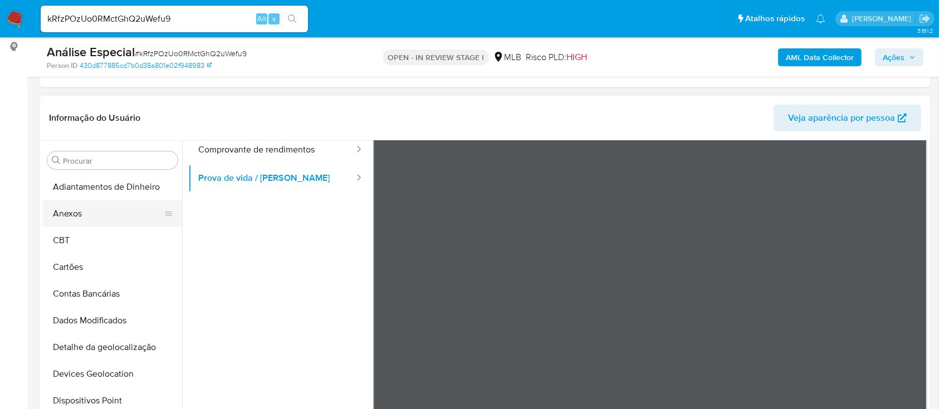
click at [117, 204] on button "Anexos" at bounding box center [108, 213] width 130 height 27
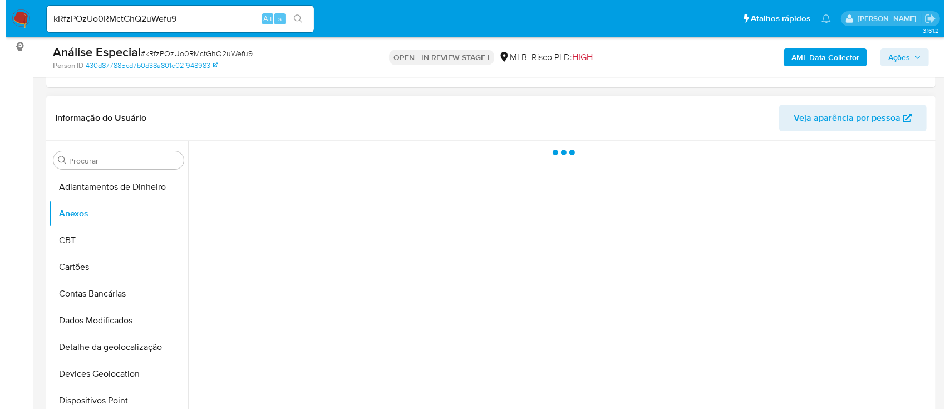
scroll to position [297, 0]
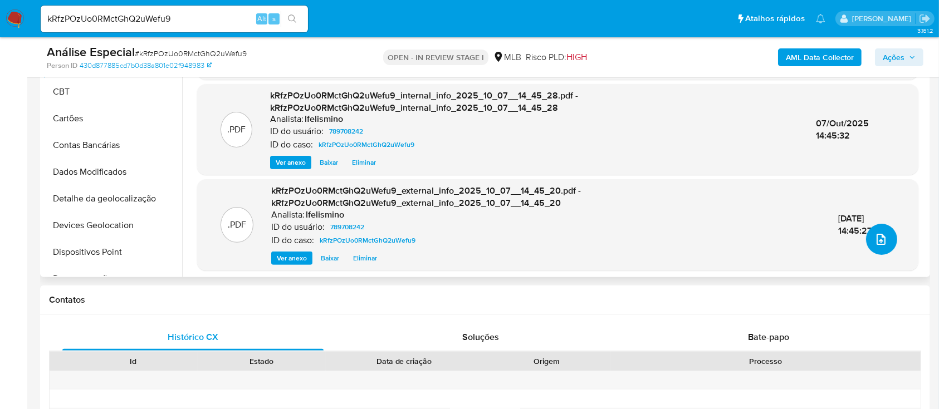
click at [866, 243] on button "upload-file" at bounding box center [881, 239] width 31 height 31
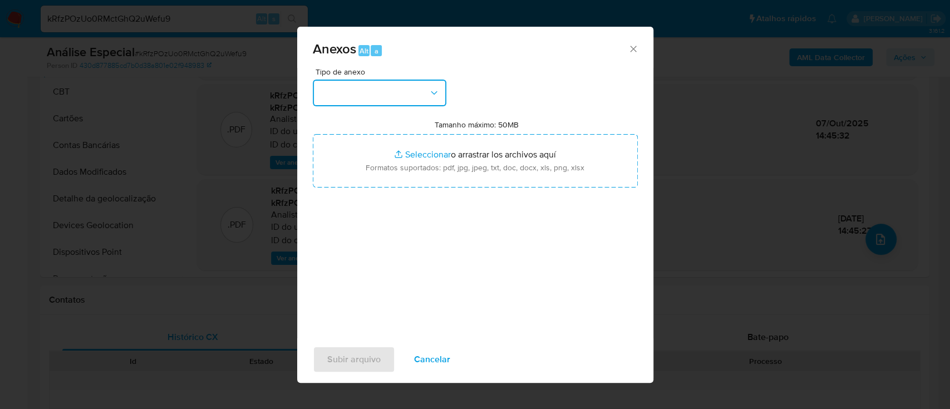
click at [397, 99] on button "button" at bounding box center [380, 93] width 134 height 27
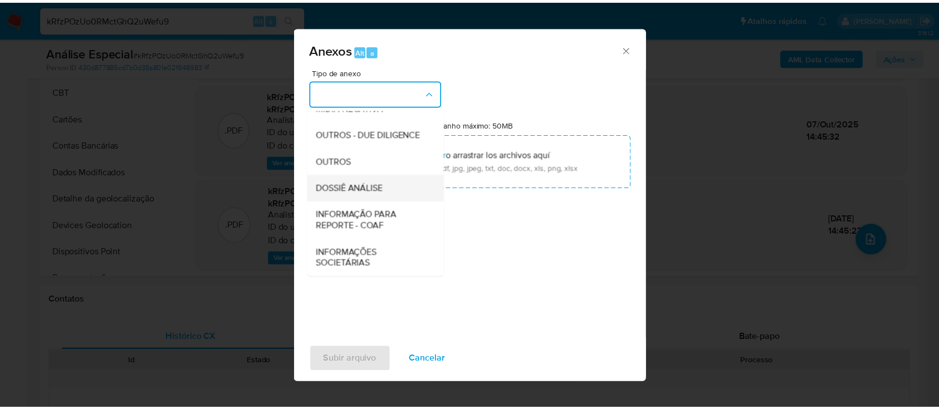
scroll to position [171, 0]
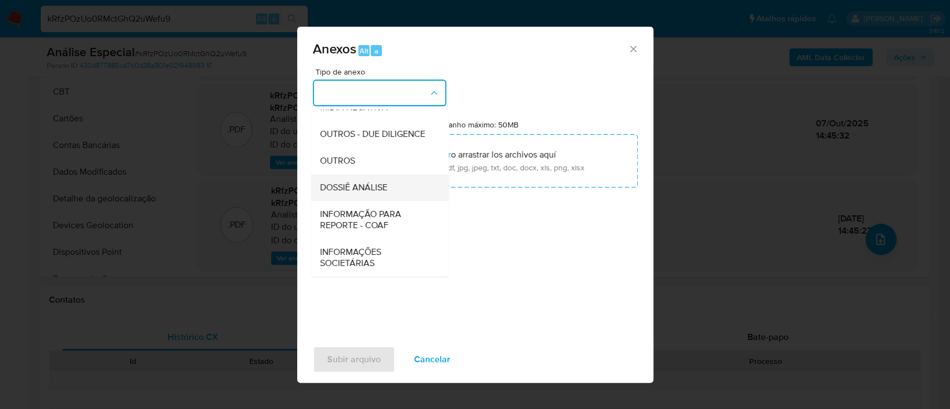
click at [368, 182] on span "DOSSIÊ ANÁLISE" at bounding box center [353, 187] width 67 height 11
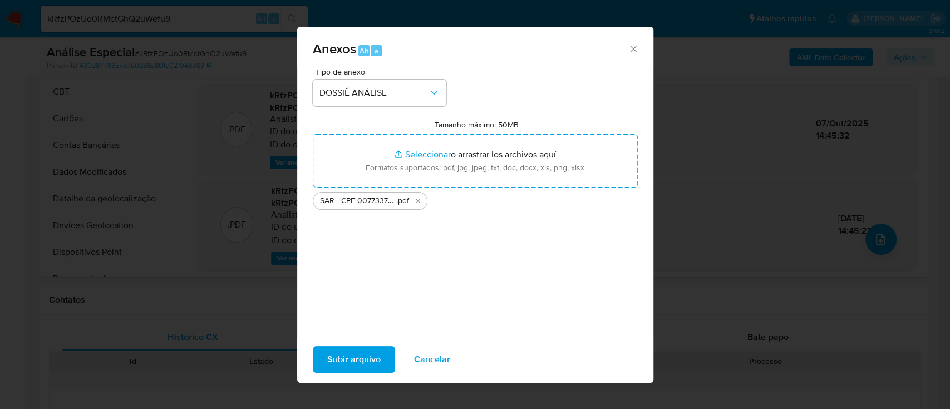
click at [357, 358] on span "Subir arquivo" at bounding box center [353, 359] width 53 height 24
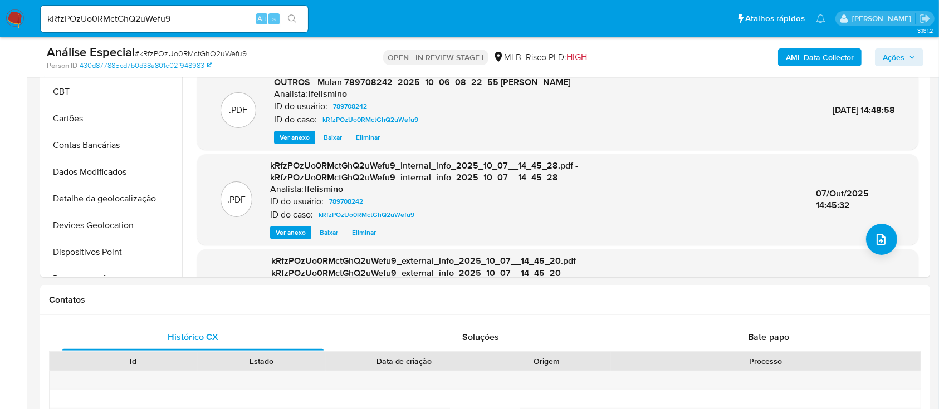
click at [905, 50] on span "Ações" at bounding box center [898, 58] width 33 height 16
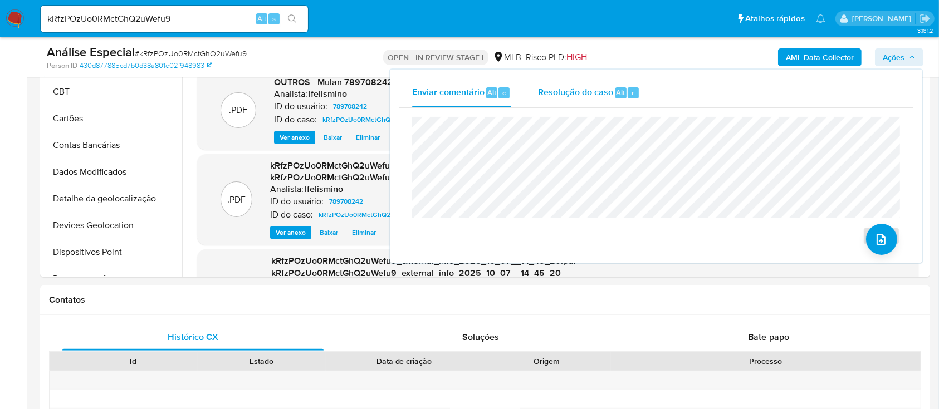
drag, startPoint x: 576, startPoint y: 85, endPoint x: 579, endPoint y: 93, distance: 8.8
click at [578, 85] on div "Resolução do caso Alt r" at bounding box center [589, 92] width 102 height 29
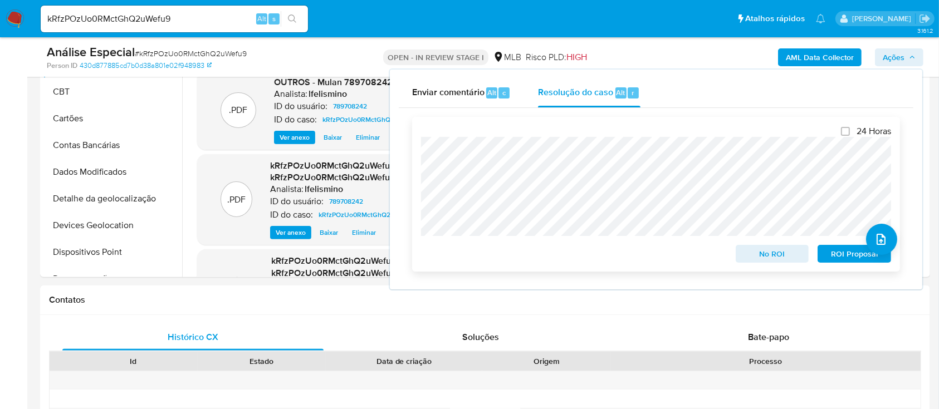
click at [832, 250] on span "ROI Proposal" at bounding box center [854, 254] width 58 height 16
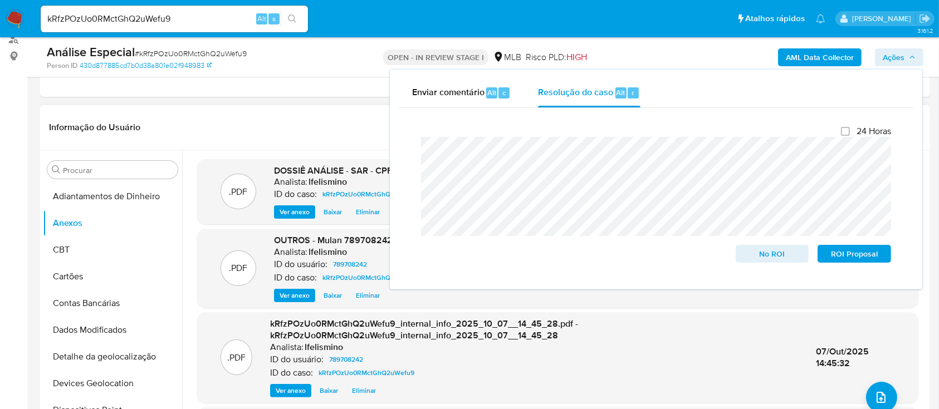
scroll to position [74, 0]
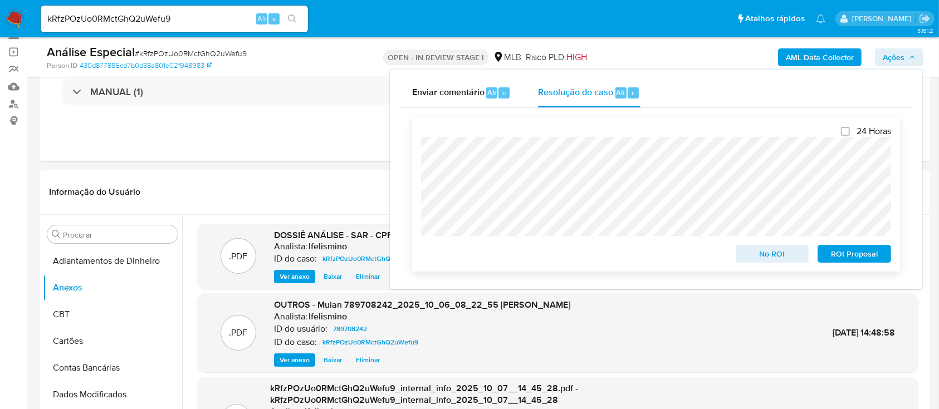
click at [874, 261] on span "ROI Proposal" at bounding box center [854, 254] width 58 height 16
